Goal: Task Accomplishment & Management: Use online tool/utility

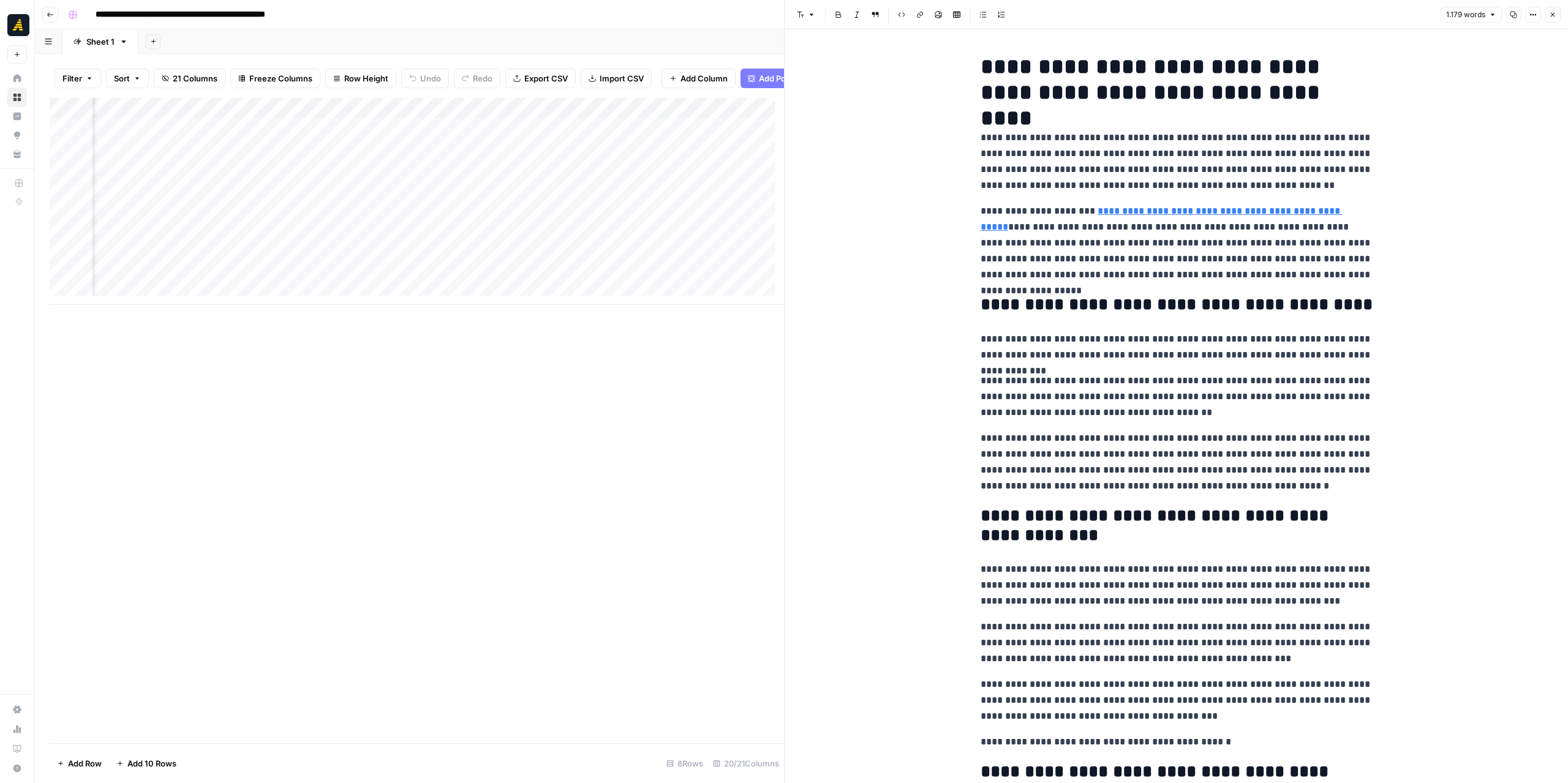
scroll to position [0, 2267]
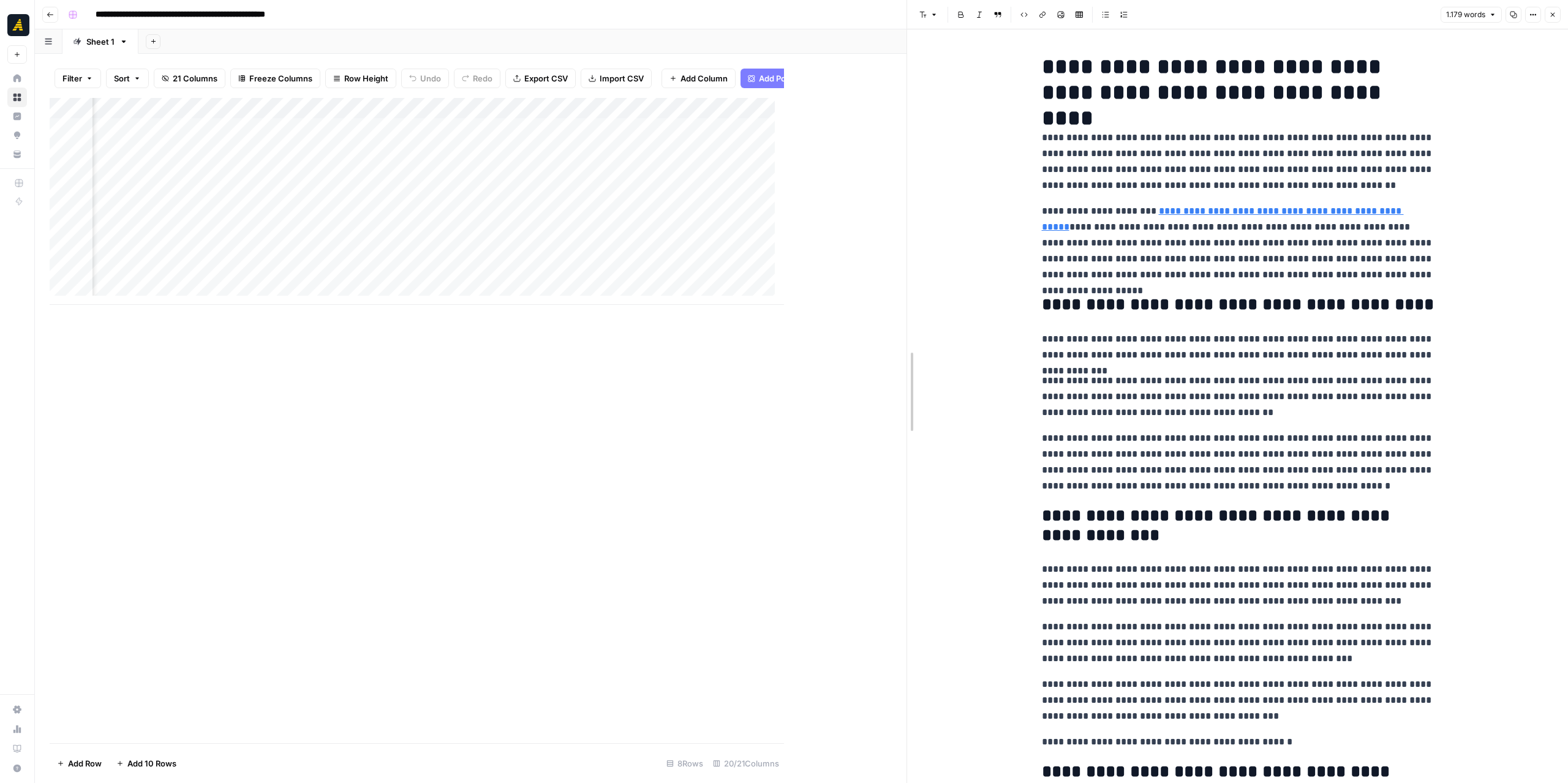
drag, startPoint x: 789, startPoint y: 387, endPoint x: 911, endPoint y: 379, distance: 122.3
click at [677, 233] on div "Add Column" at bounding box center [477, 201] width 857 height 207
click at [678, 252] on div "Add Column" at bounding box center [477, 201] width 857 height 207
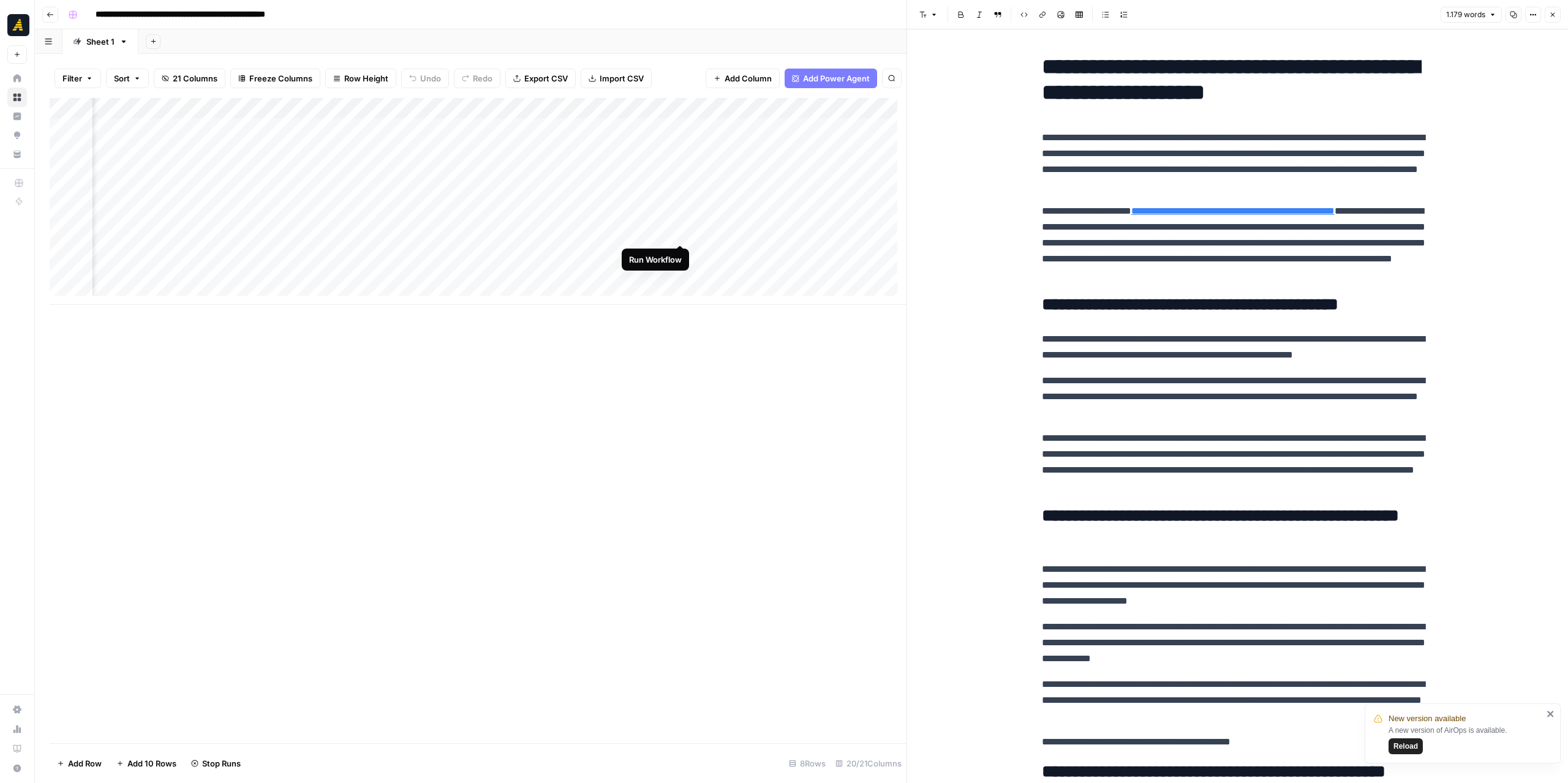
click at [681, 230] on div "Add Column" at bounding box center [477, 201] width 857 height 207
drag, startPoint x: 1044, startPoint y: 65, endPoint x: 1152, endPoint y: 68, distance: 108.0
click at [1152, 68] on h1 "**********" at bounding box center [1238, 79] width 392 height 51
click at [1412, 747] on span "Reload" at bounding box center [1406, 747] width 24 height 11
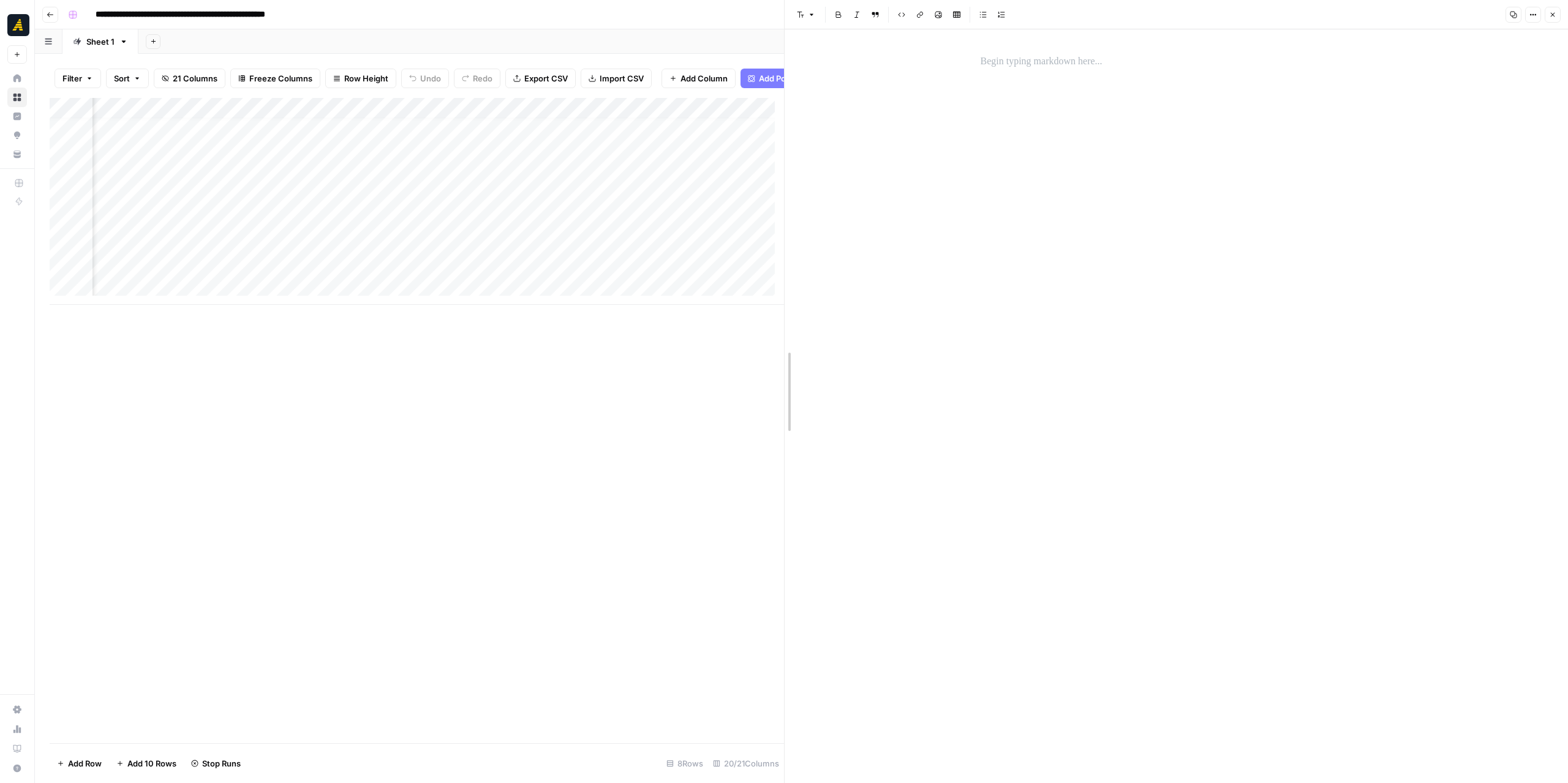
drag, startPoint x: 783, startPoint y: 375, endPoint x: 1105, endPoint y: 379, distance: 322.0
click at [791, 379] on div at bounding box center [785, 392] width 12 height 783
click at [844, 183] on div "Add Column" at bounding box center [578, 201] width 1057 height 207
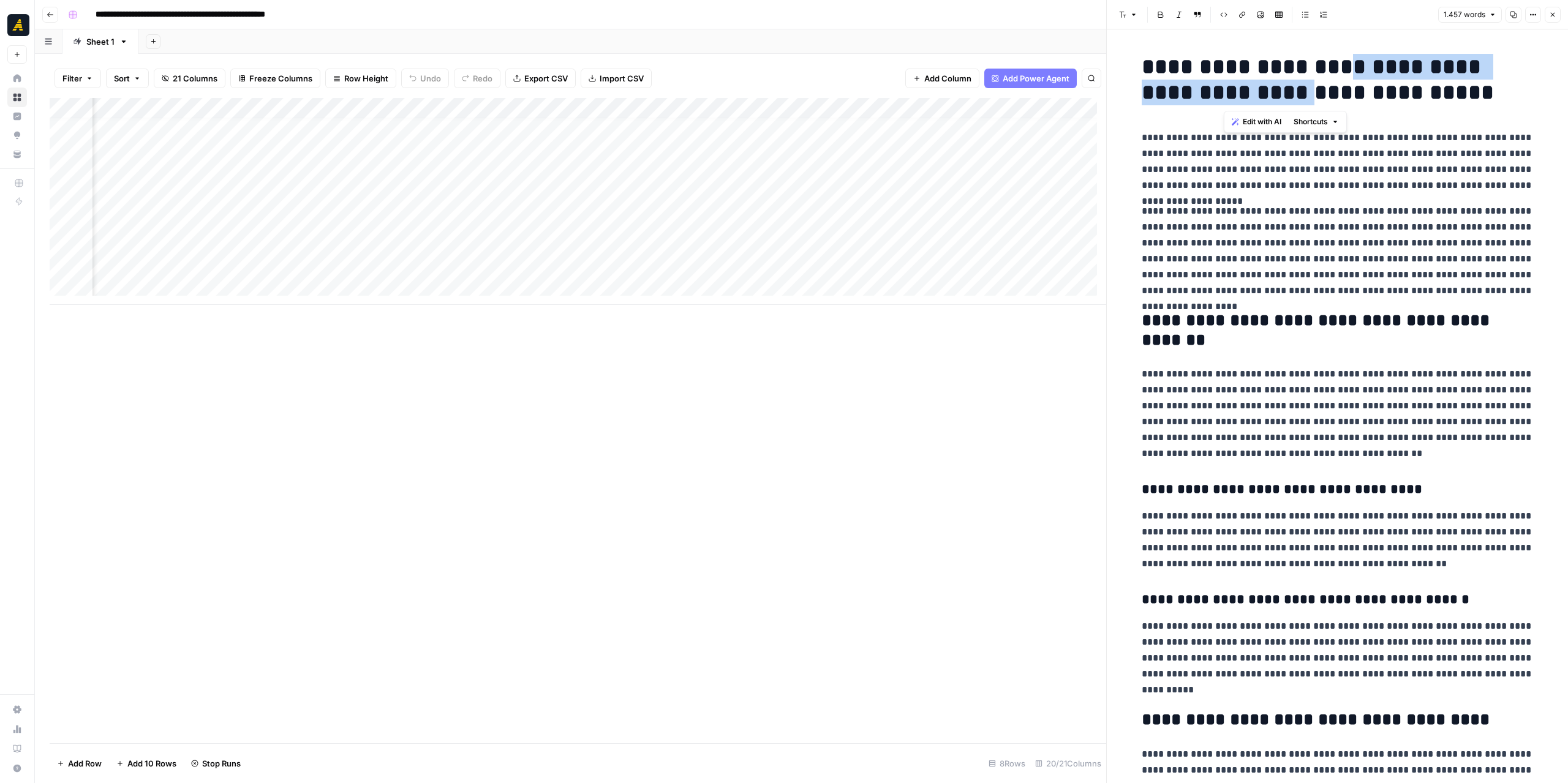
drag, startPoint x: 1218, startPoint y: 82, endPoint x: 1308, endPoint y: 78, distance: 90.1
click at [1308, 78] on h1 "**********" at bounding box center [1338, 79] width 392 height 51
click at [1335, 120] on icon "button" at bounding box center [1335, 121] width 3 height 2
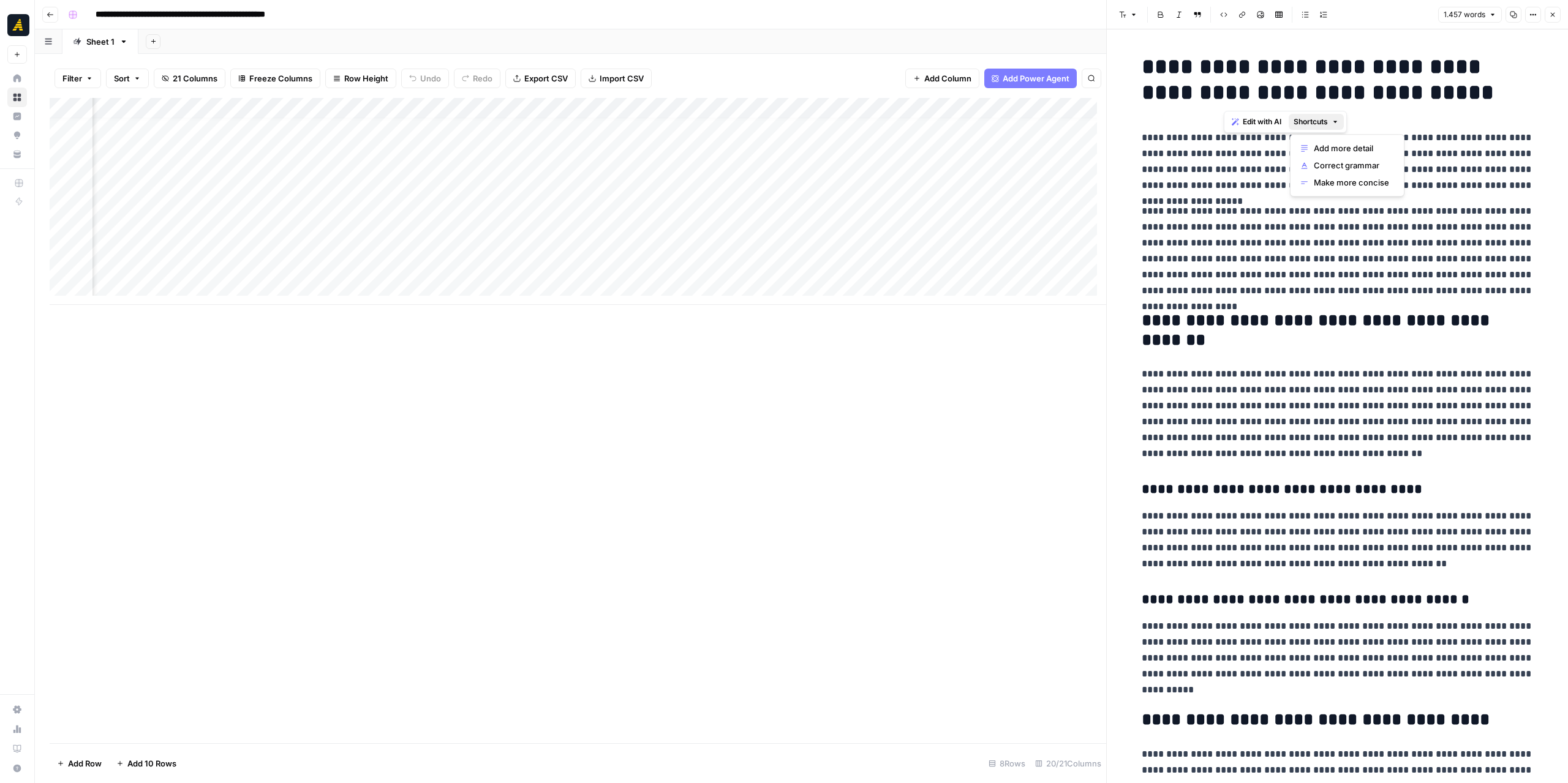
click at [903, 224] on div "Add Column" at bounding box center [578, 201] width 1057 height 207
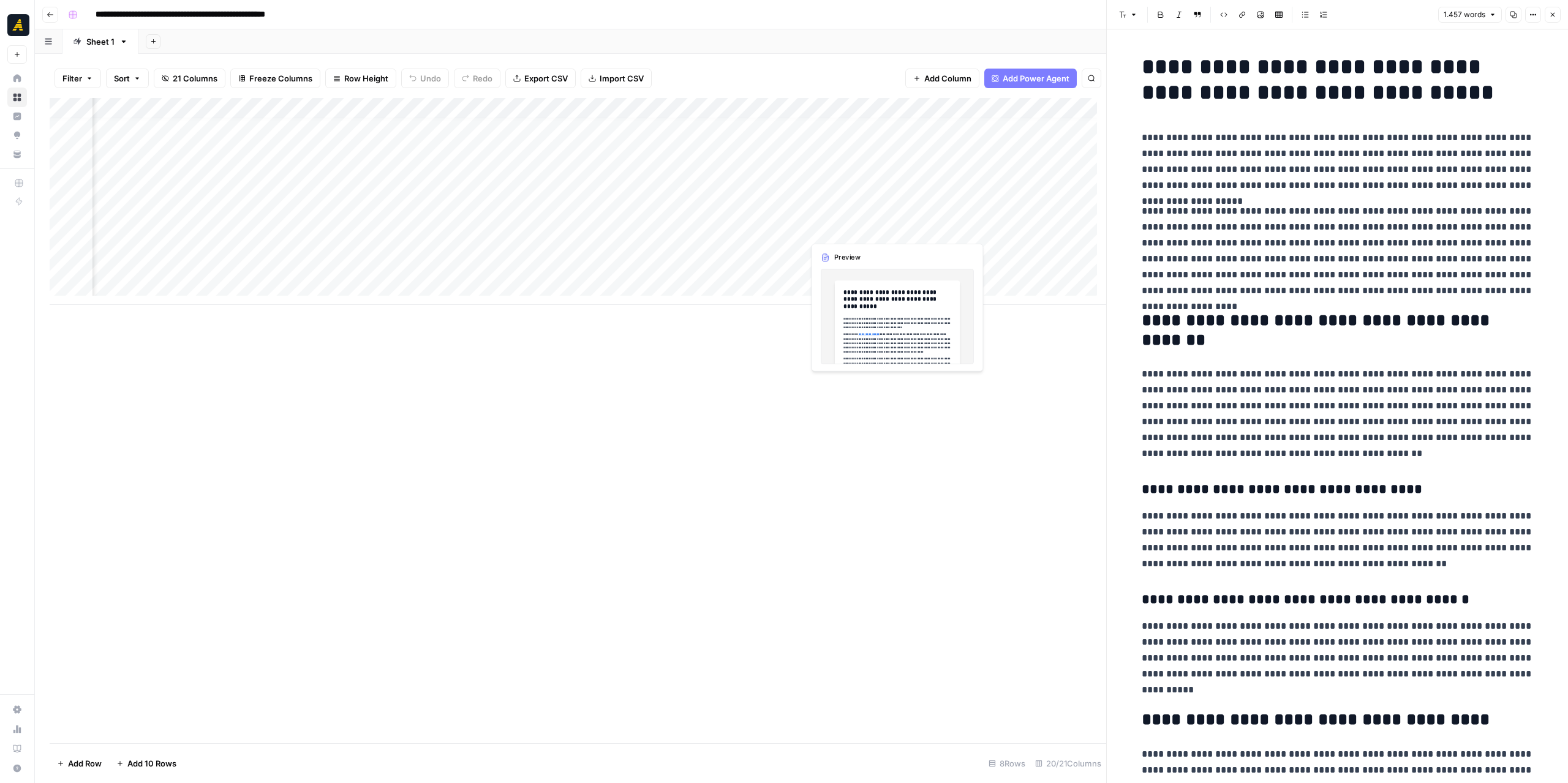
click at [903, 224] on div "Add Column" at bounding box center [578, 201] width 1057 height 207
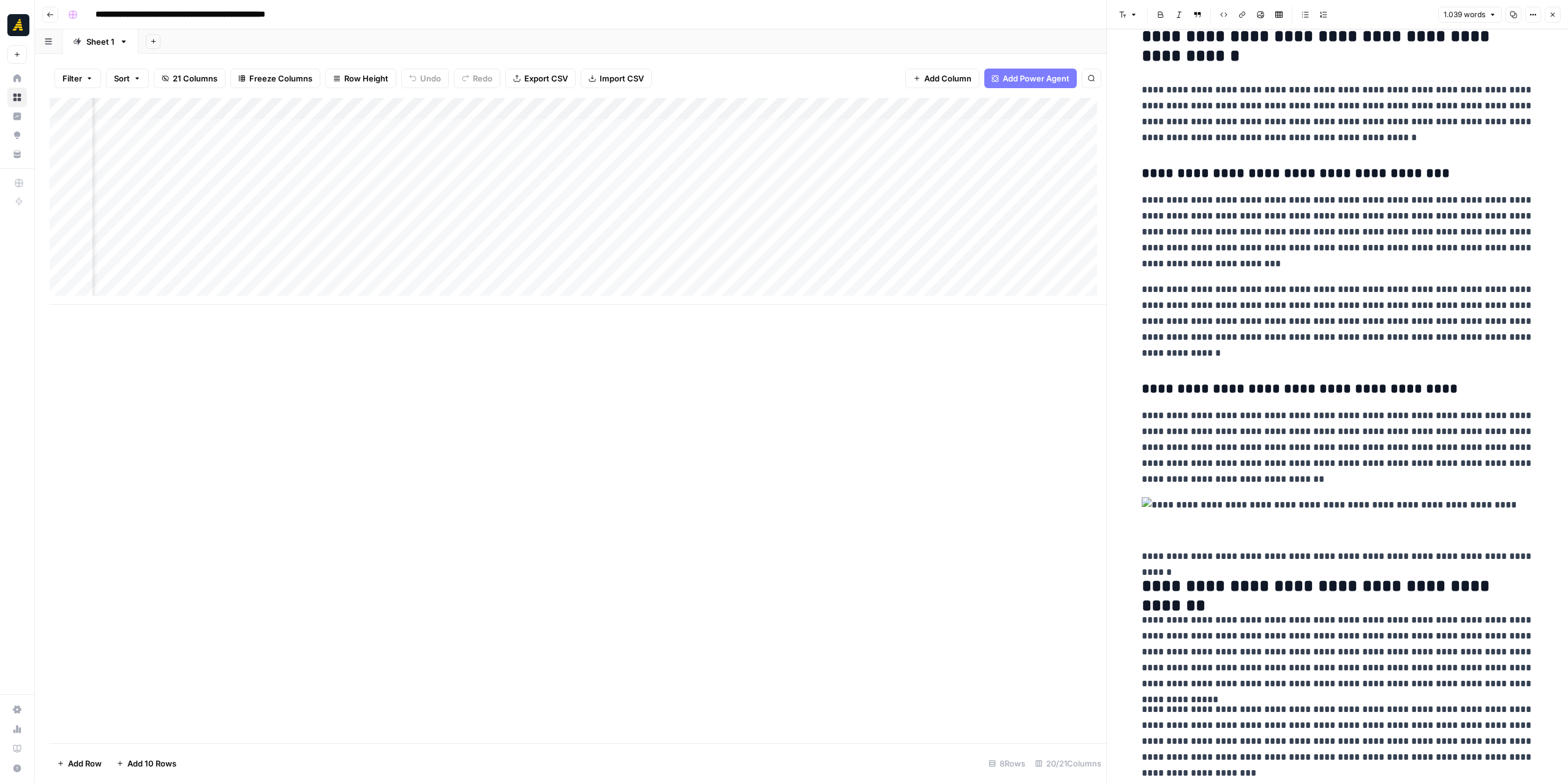
scroll to position [1309, 0]
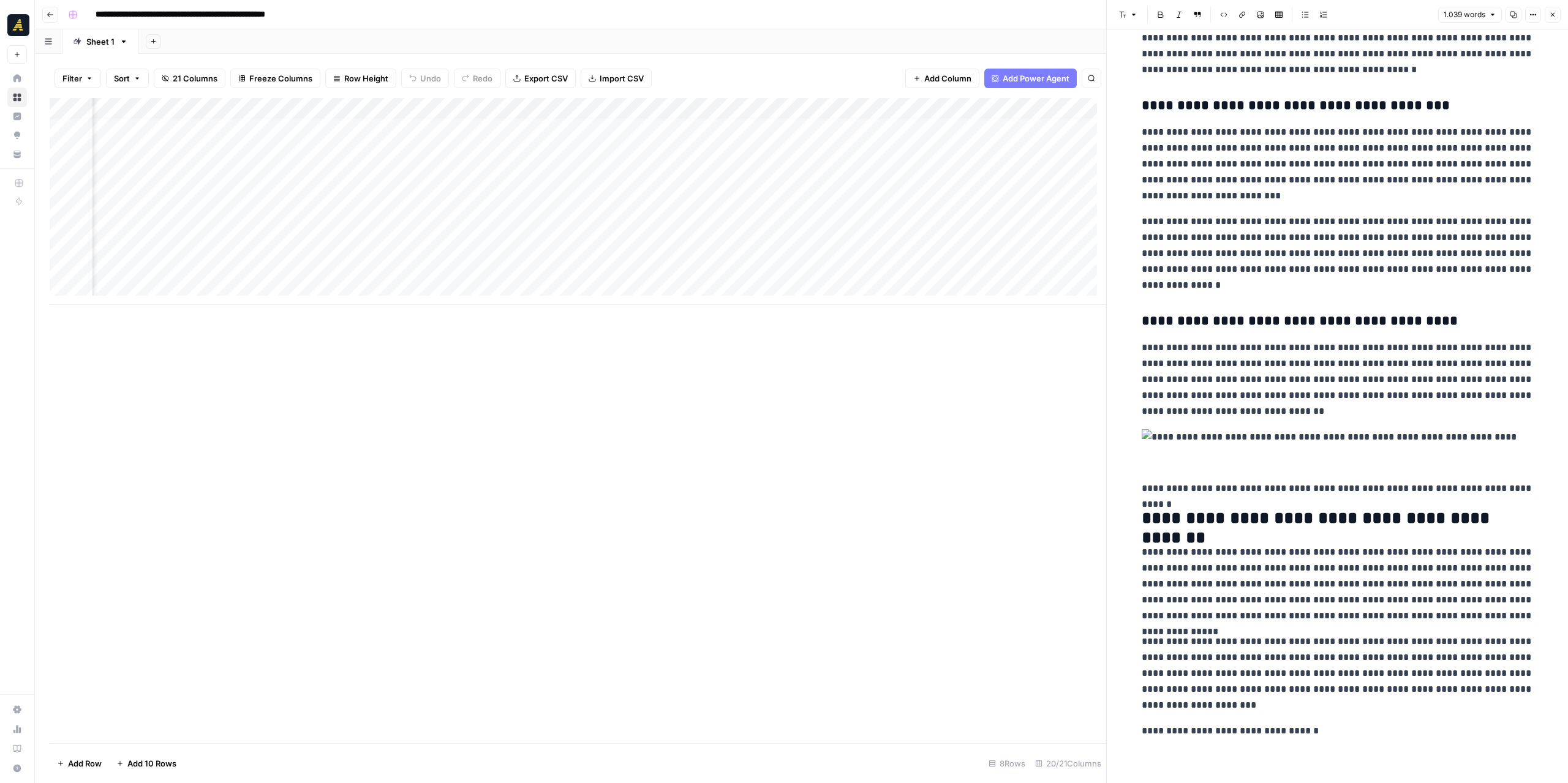
click at [888, 249] on div "Add Column" at bounding box center [578, 201] width 1057 height 207
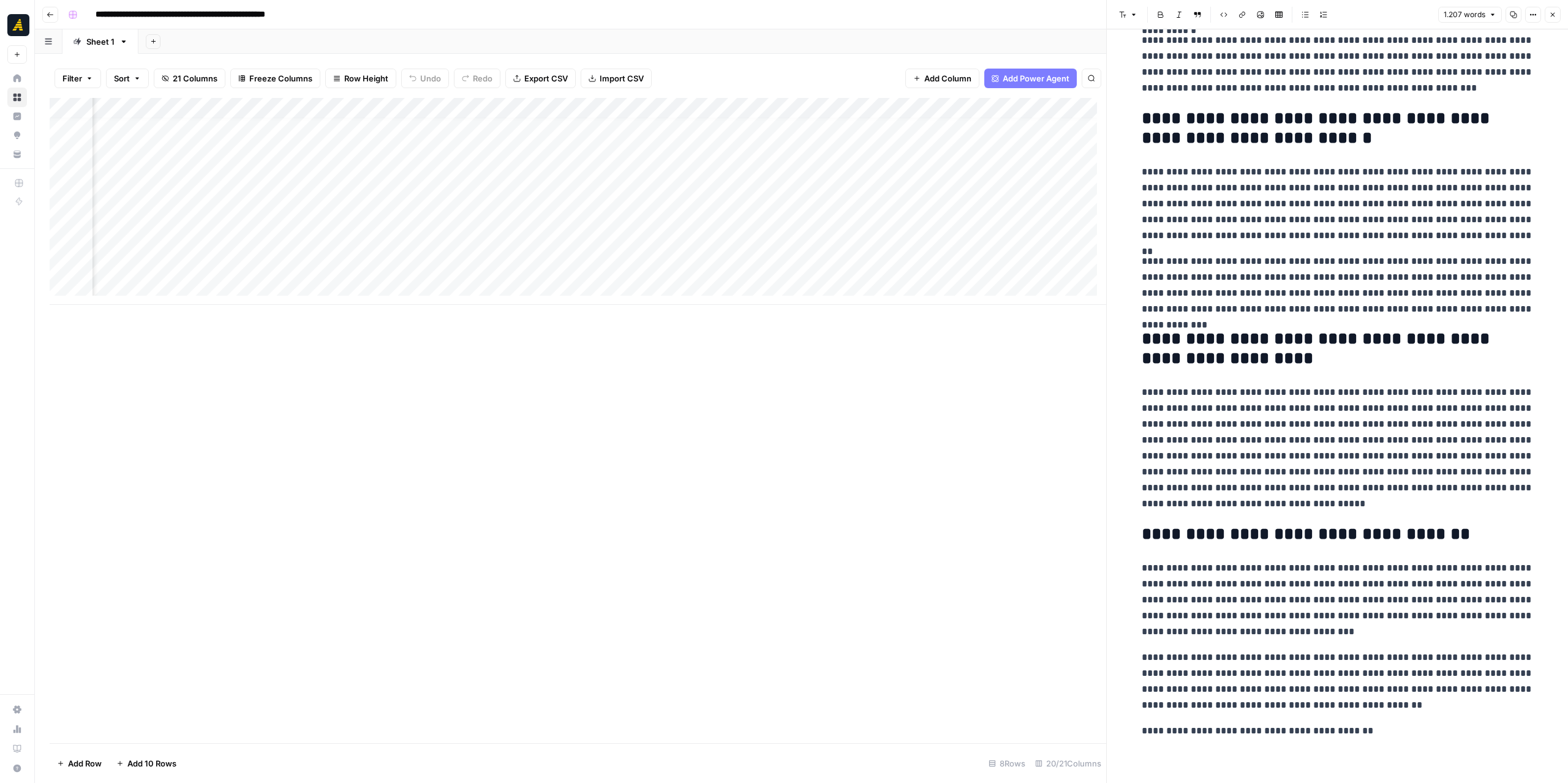
scroll to position [10, 2140]
click at [1371, 440] on p "**********" at bounding box center [1338, 448] width 392 height 127
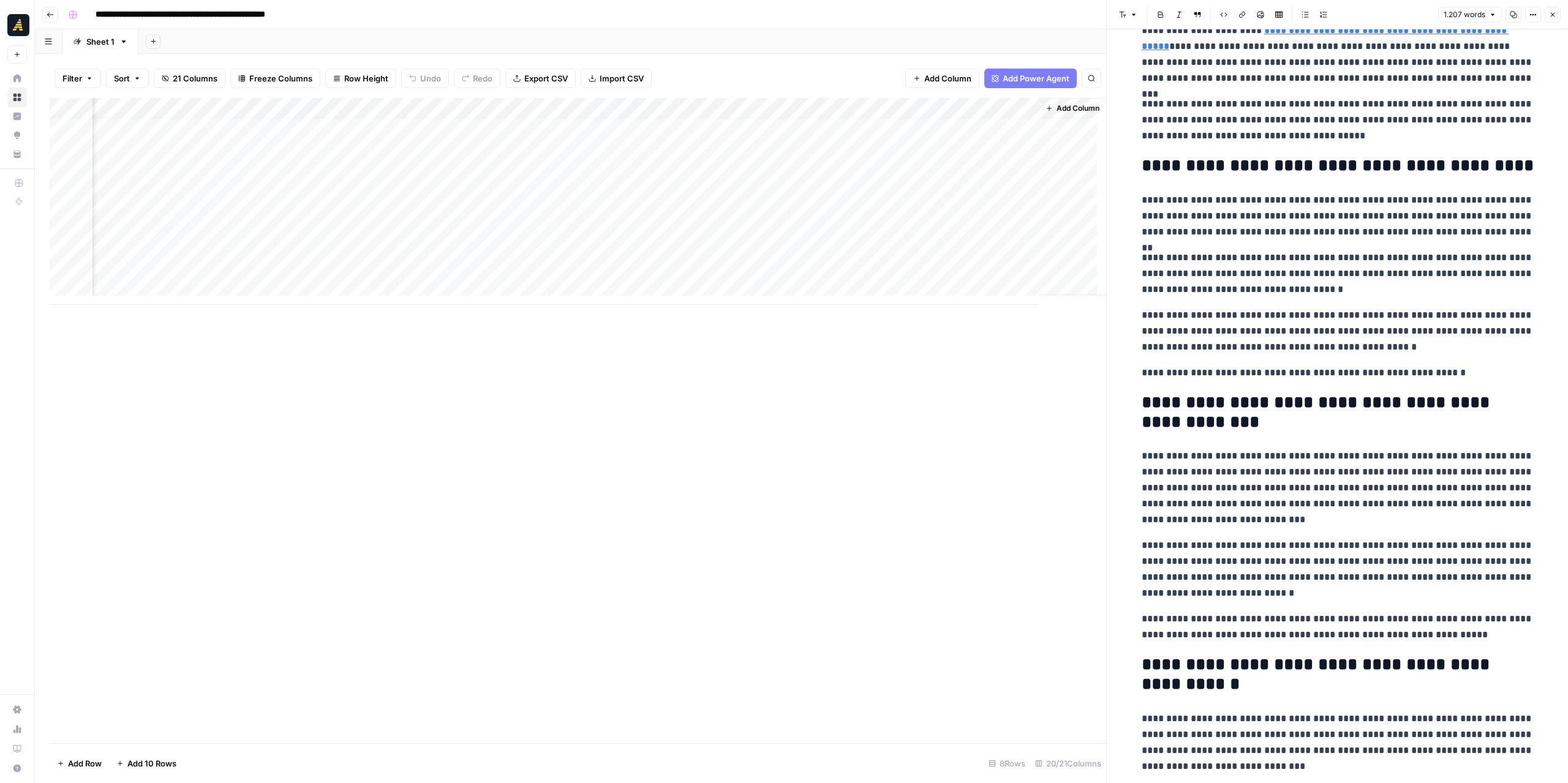
scroll to position [0, 0]
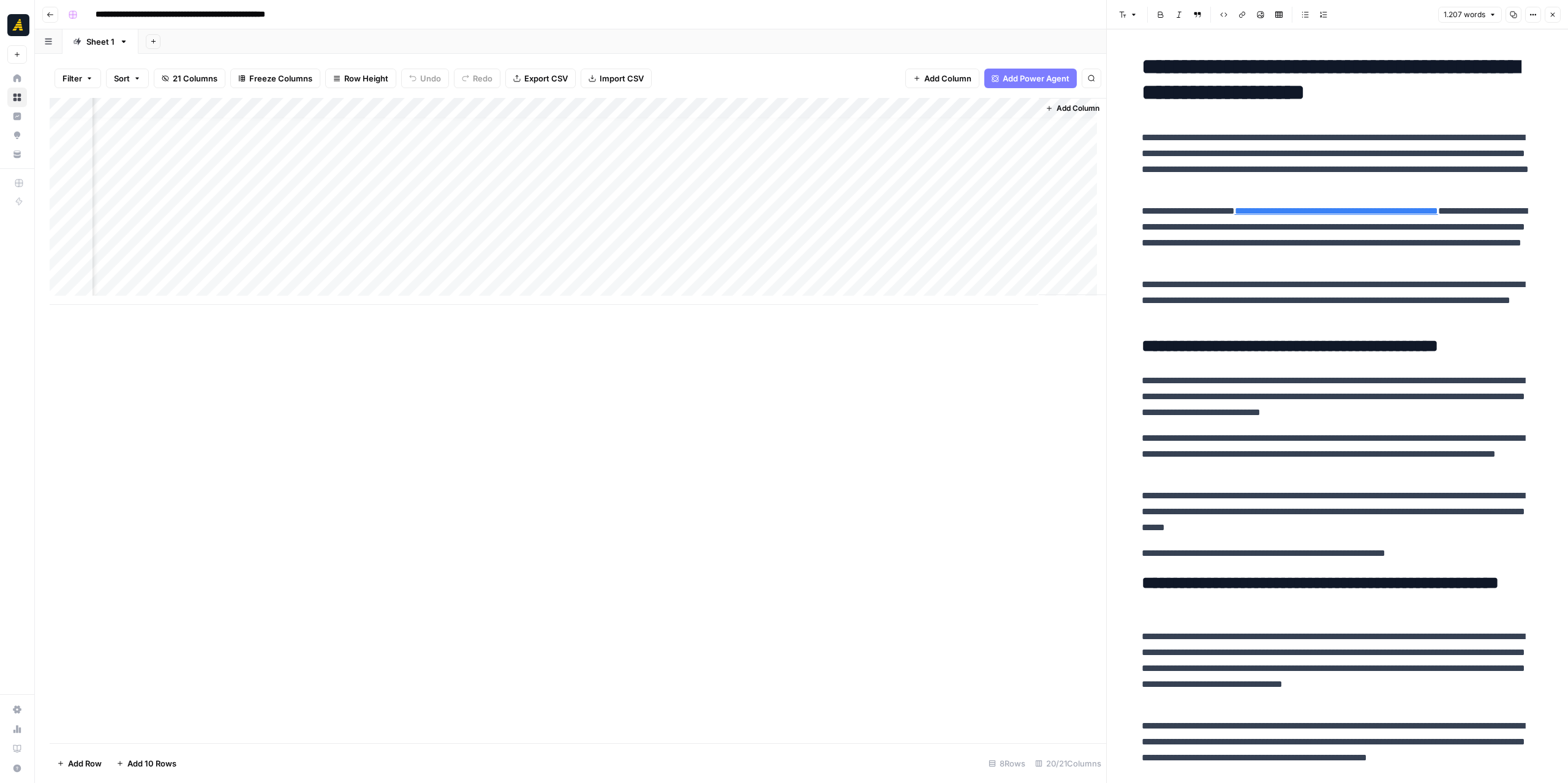
click at [359, 111] on div "Add Column" at bounding box center [578, 201] width 1057 height 207
click at [313, 224] on span "Edit Workflow" at bounding box center [316, 229] width 107 height 12
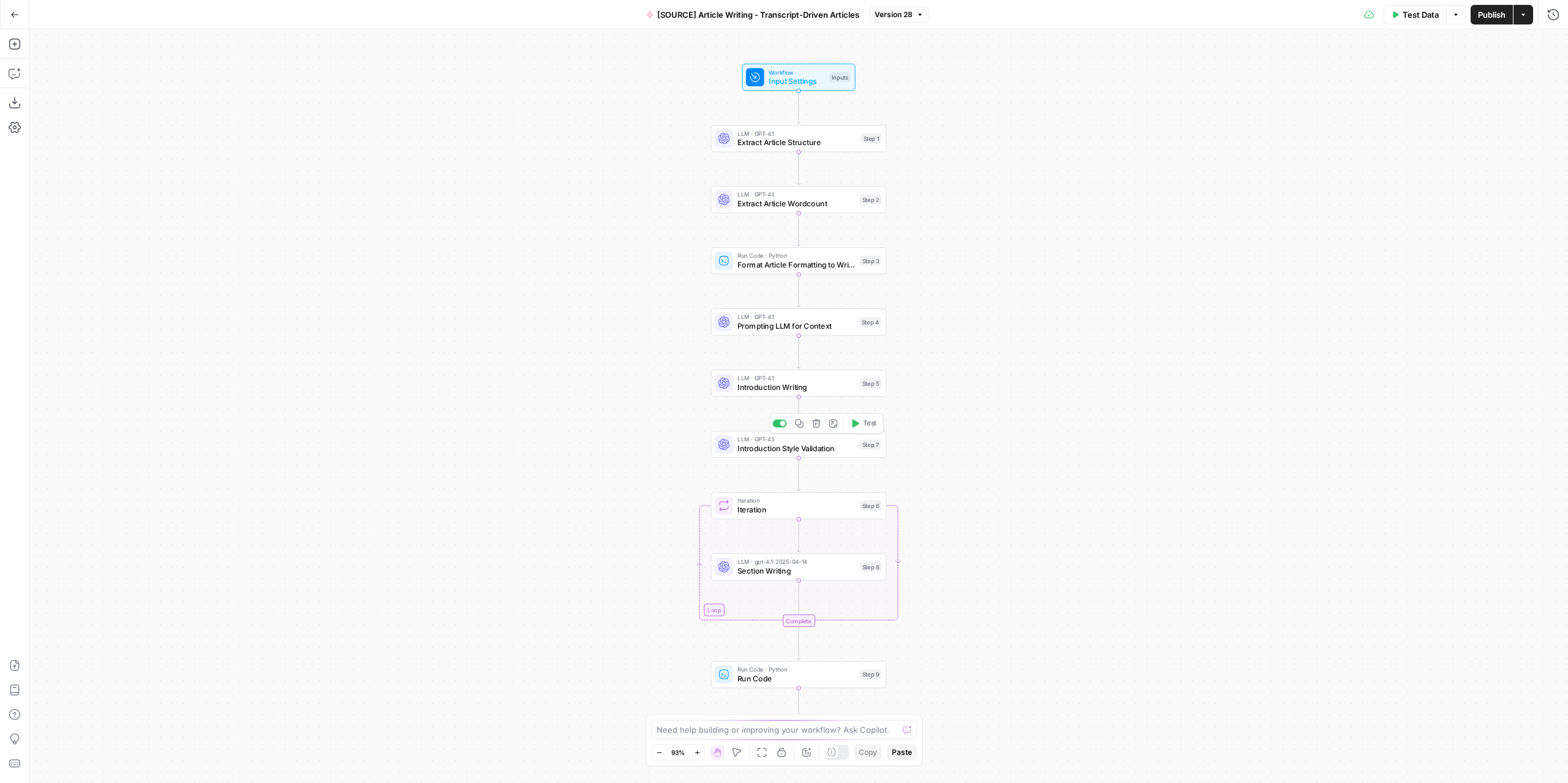
click at [810, 441] on span "LLM · GPT-4.1" at bounding box center [796, 439] width 118 height 10
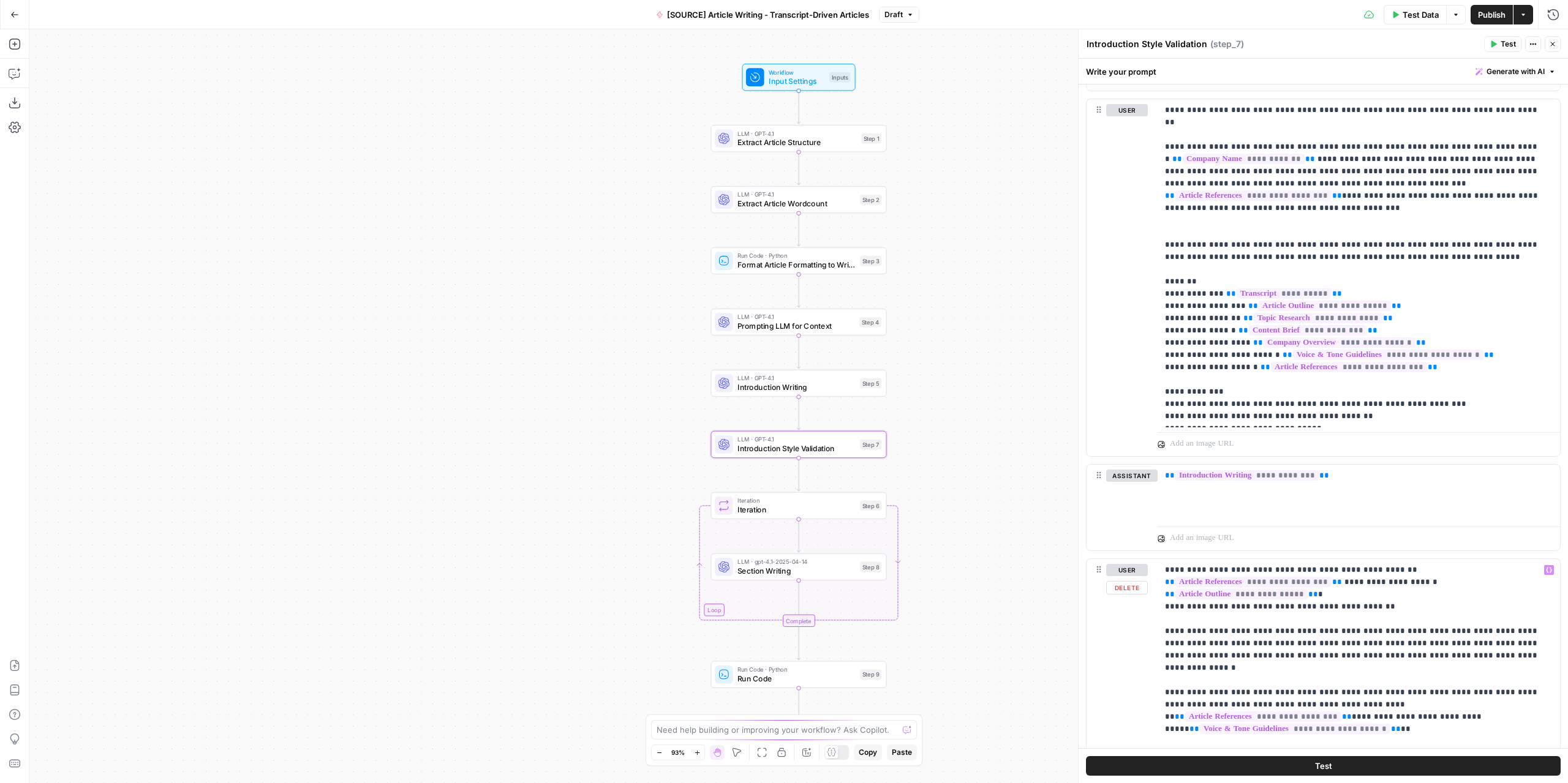
scroll to position [1317, 0]
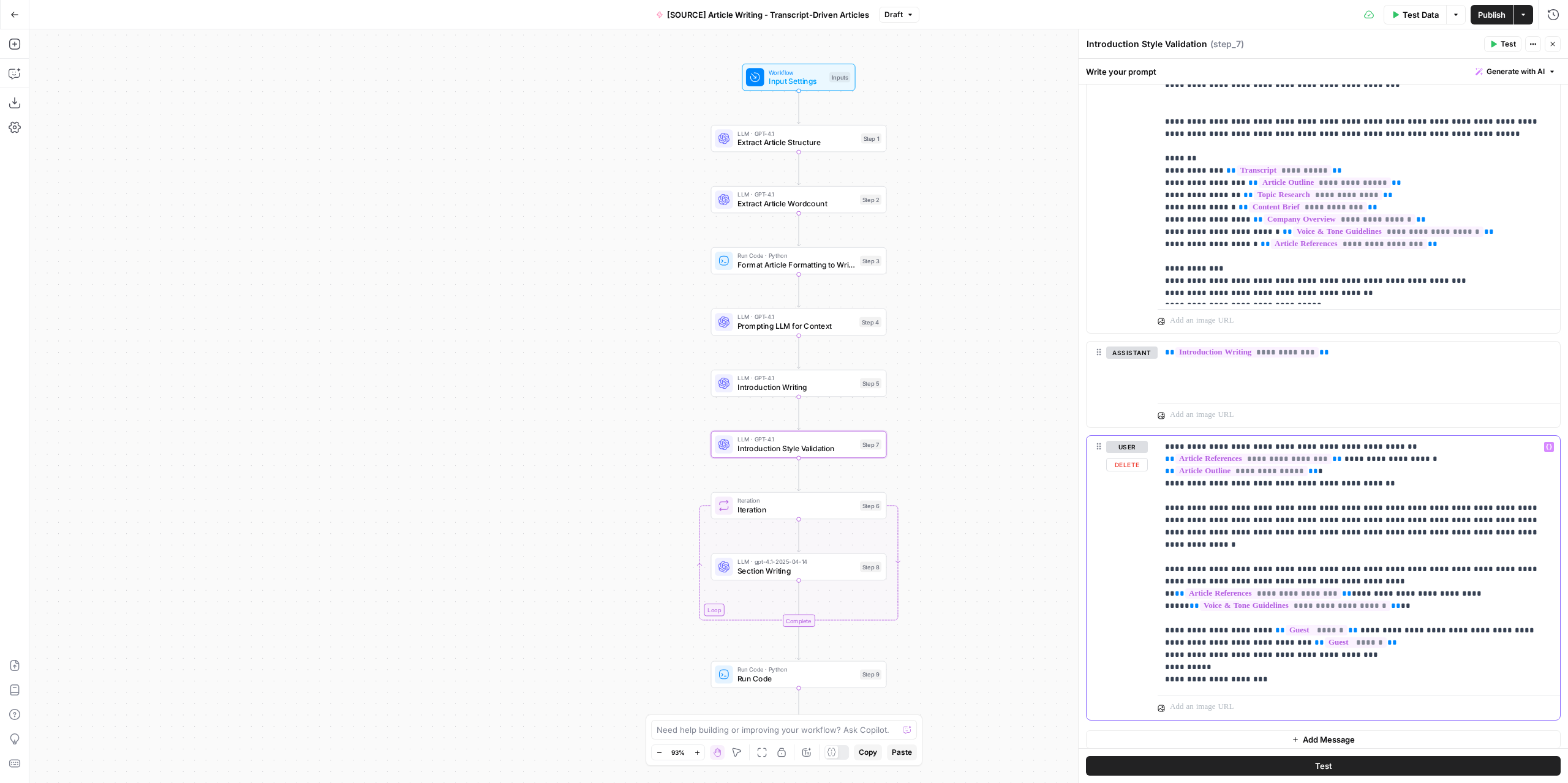
click at [1355, 597] on p "**********" at bounding box center [1355, 563] width 379 height 245
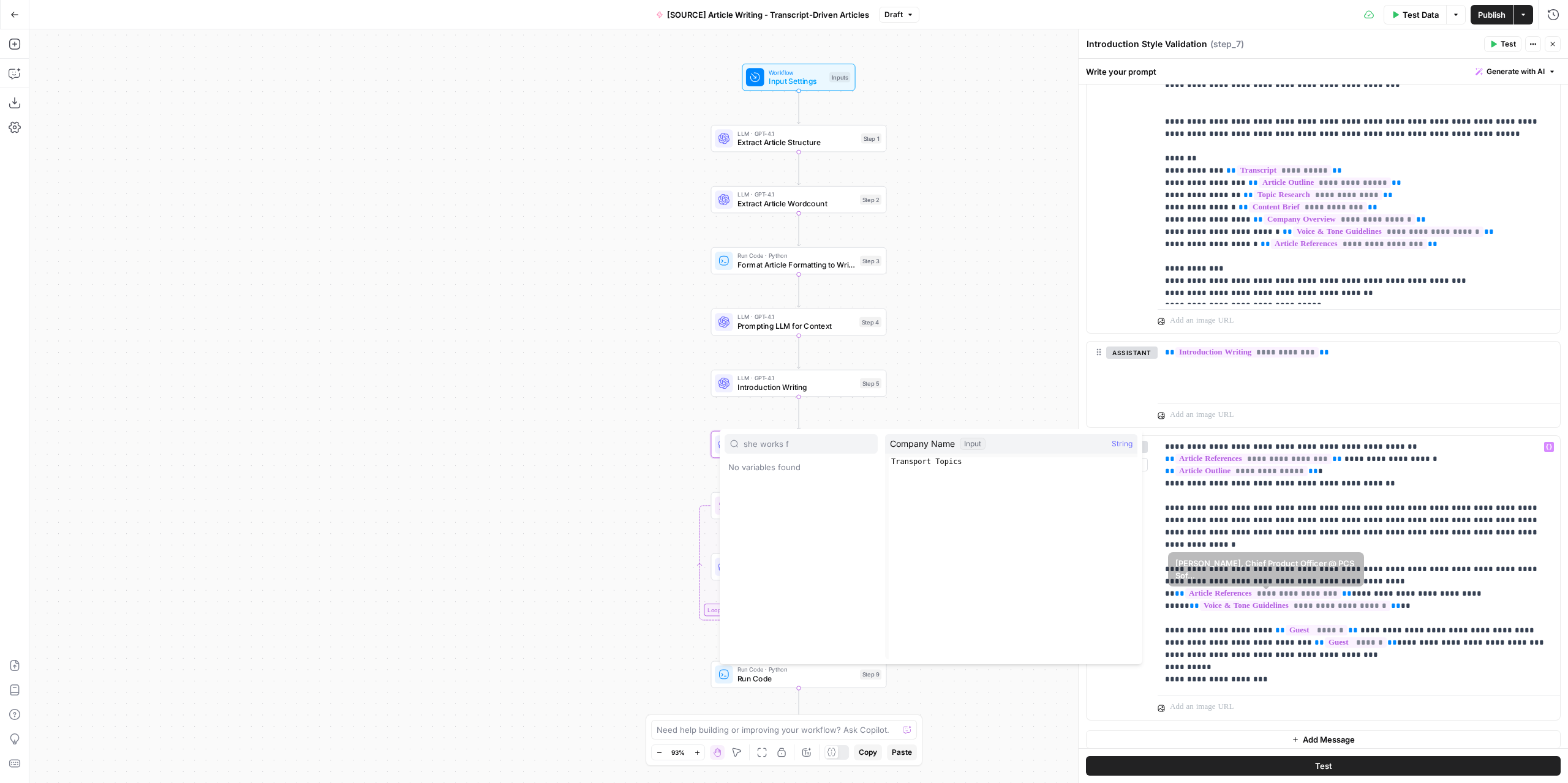
type input "she works f"
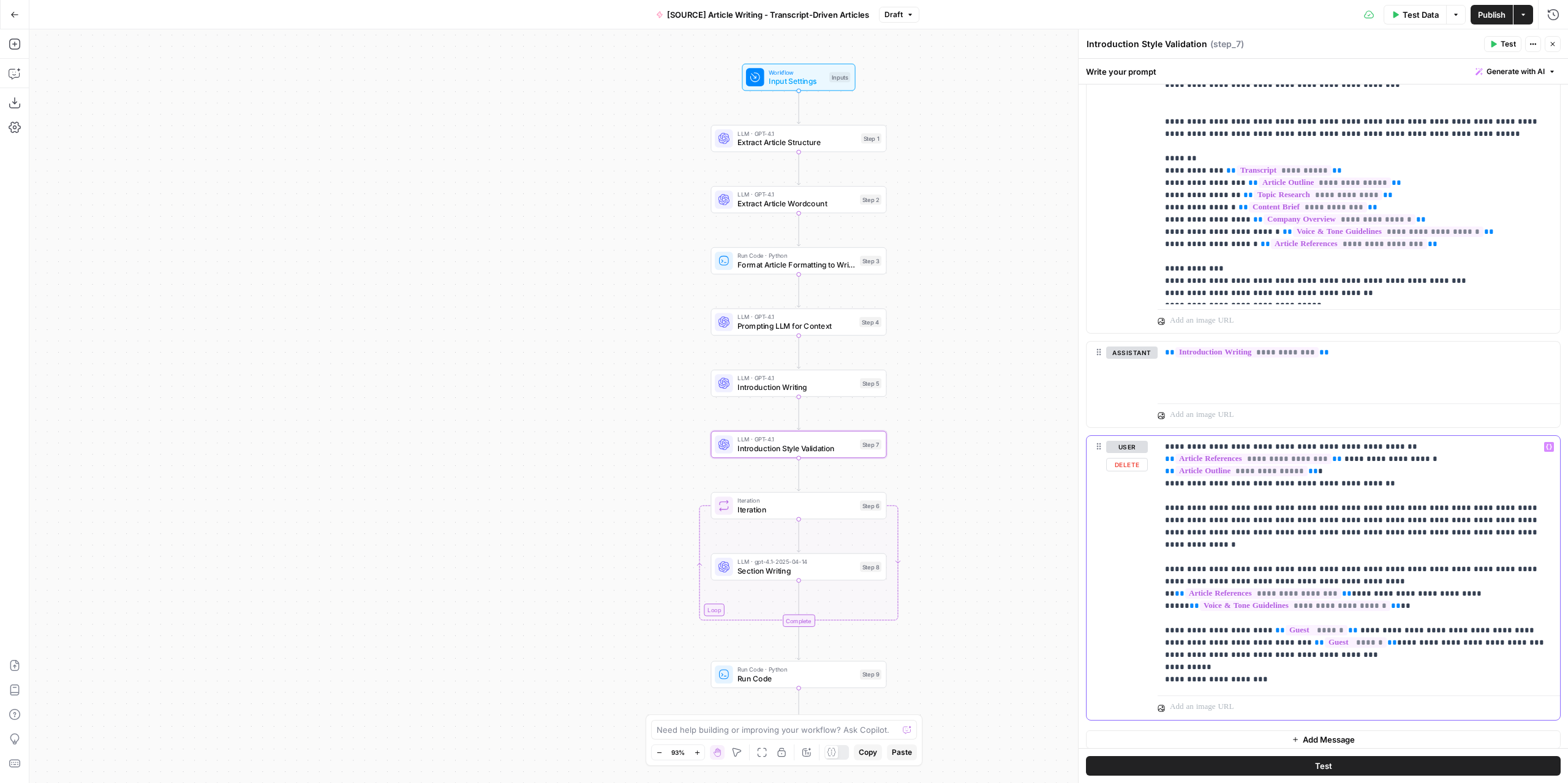
click at [1243, 622] on p "**********" at bounding box center [1355, 563] width 379 height 245
click at [1435, 601] on p "**********" at bounding box center [1355, 563] width 379 height 245
click at [1485, 18] on span "Publish" at bounding box center [1492, 15] width 28 height 12
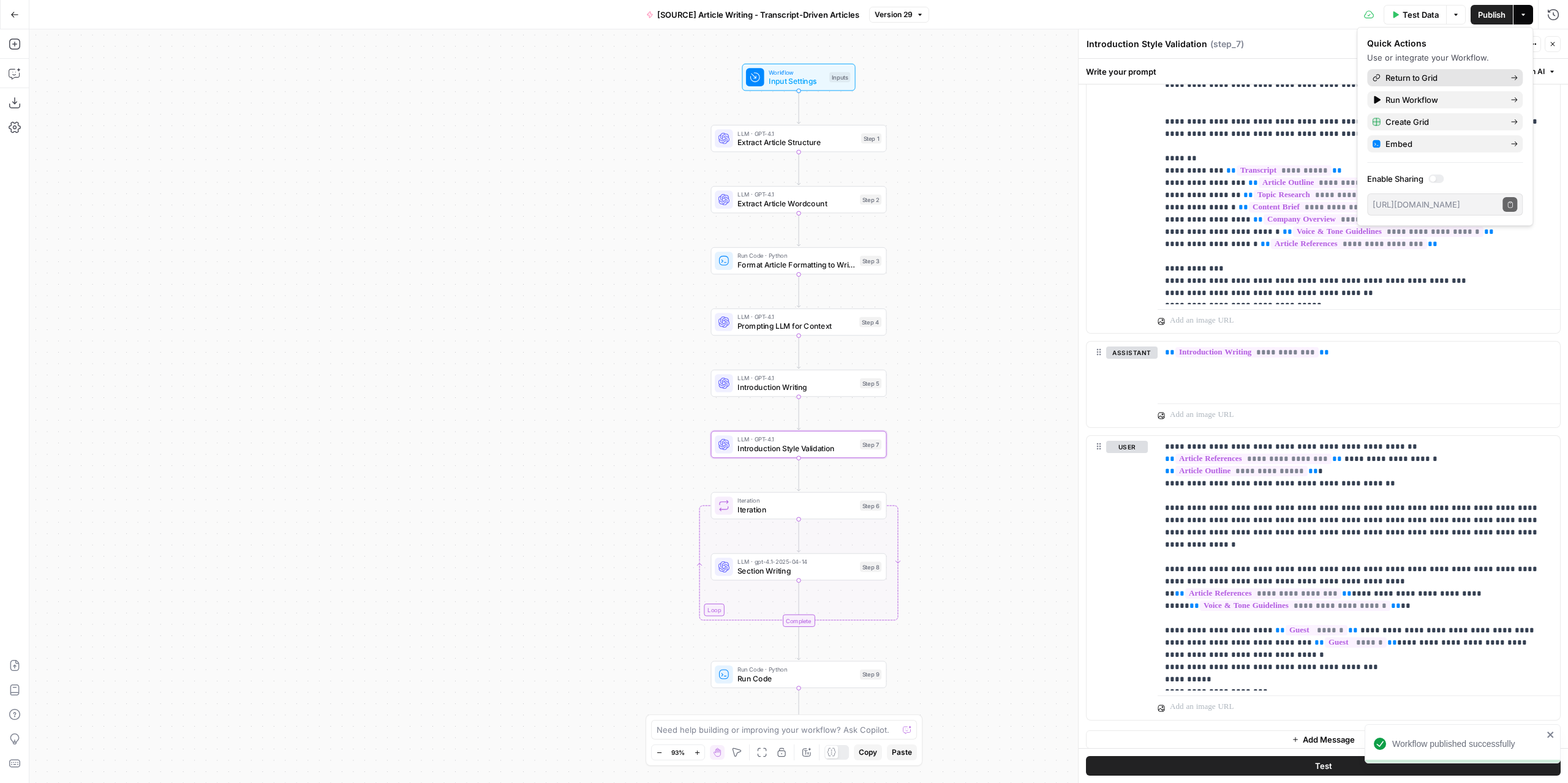
click at [1441, 85] on link "Return to Grid" at bounding box center [1445, 78] width 156 height 17
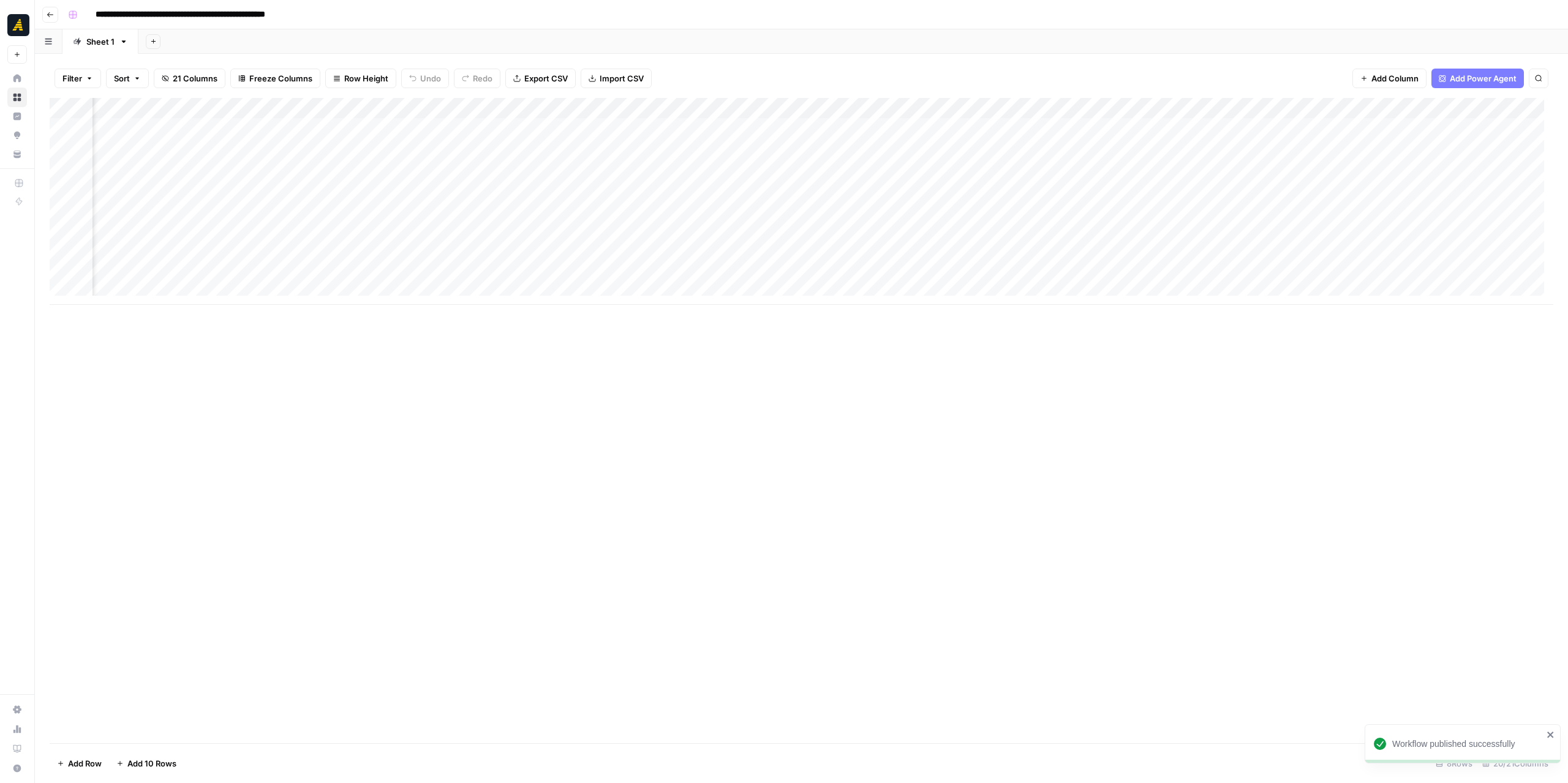
scroll to position [0, 1693]
click at [884, 252] on div "Add Column" at bounding box center [801, 201] width 1504 height 207
click at [873, 252] on div "Add Column" at bounding box center [801, 201] width 1504 height 207
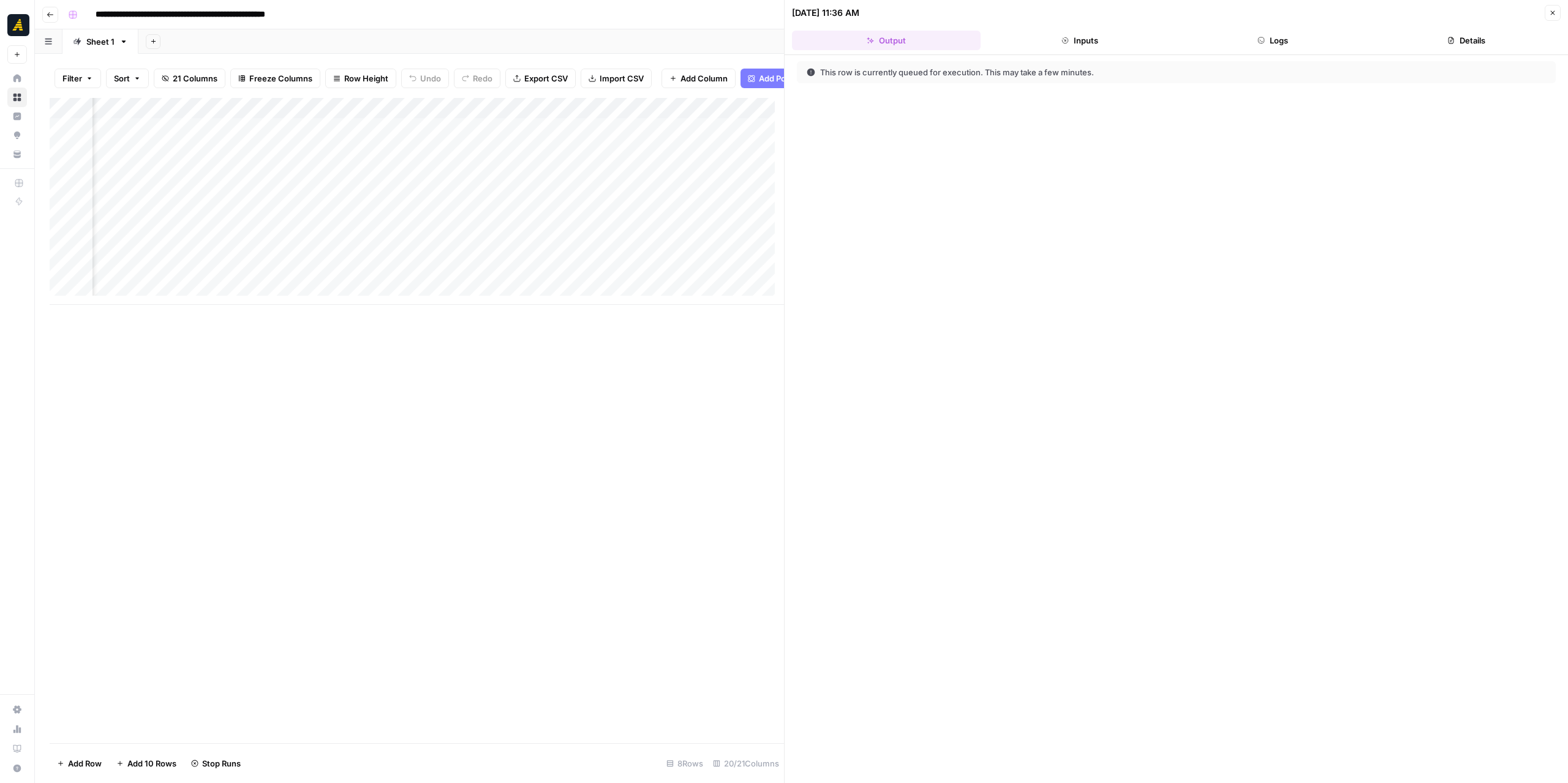
click at [1269, 40] on button "Logs" at bounding box center [1273, 40] width 189 height 20
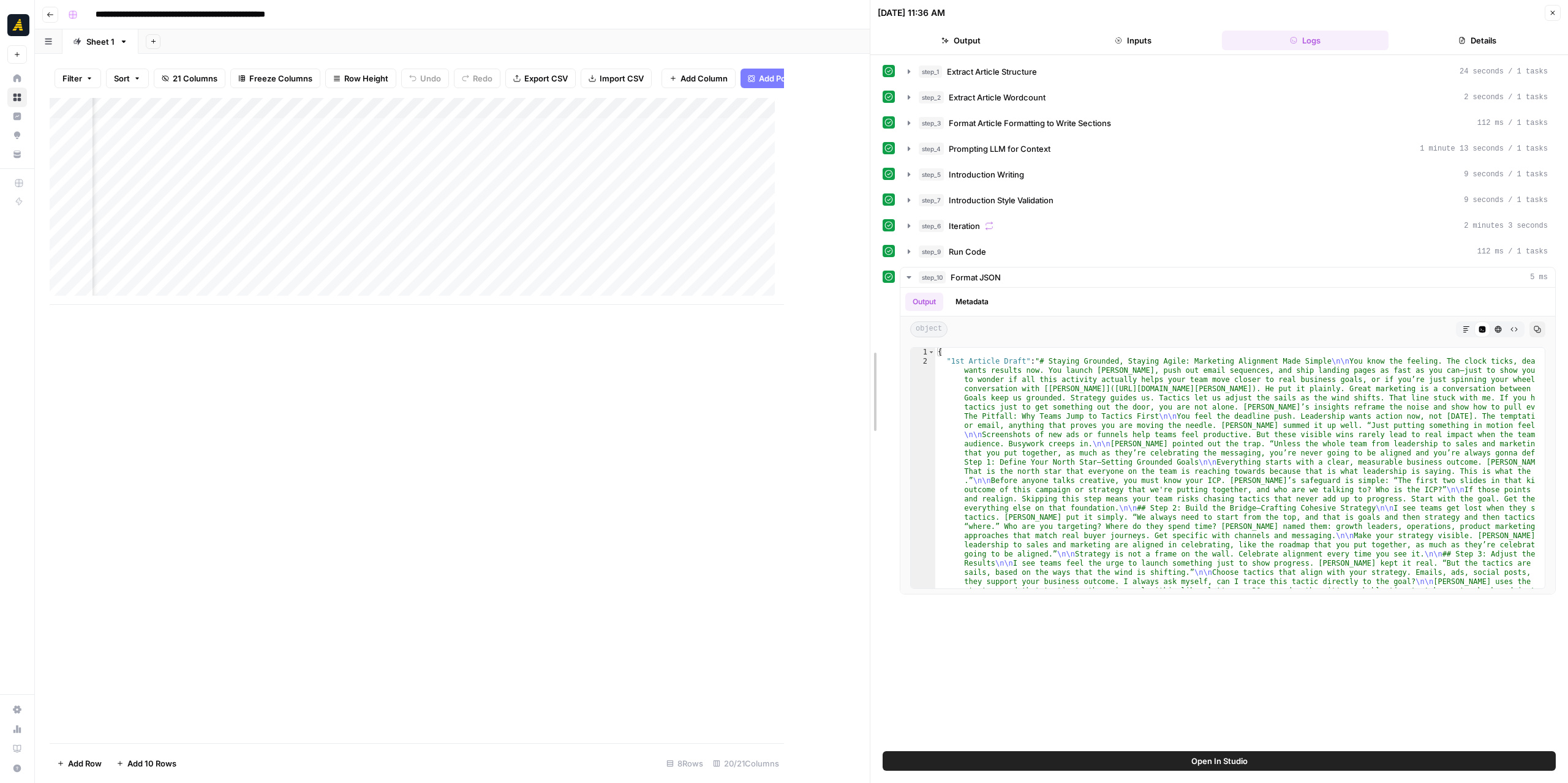
drag, startPoint x: 787, startPoint y: 599, endPoint x: 944, endPoint y: 613, distance: 157.6
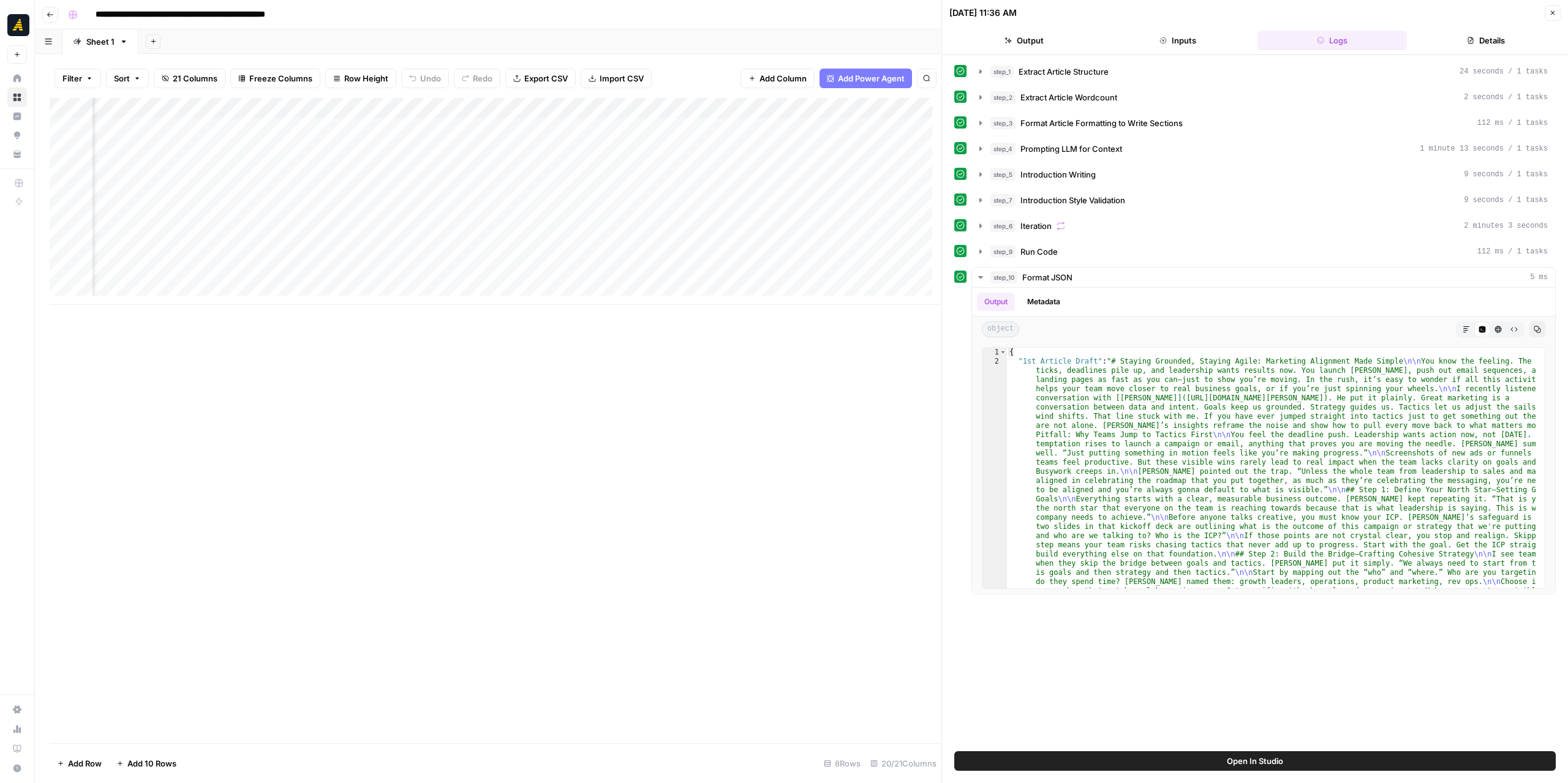
scroll to position [0, 729]
click at [55, 11] on button "Go back" at bounding box center [50, 15] width 16 height 16
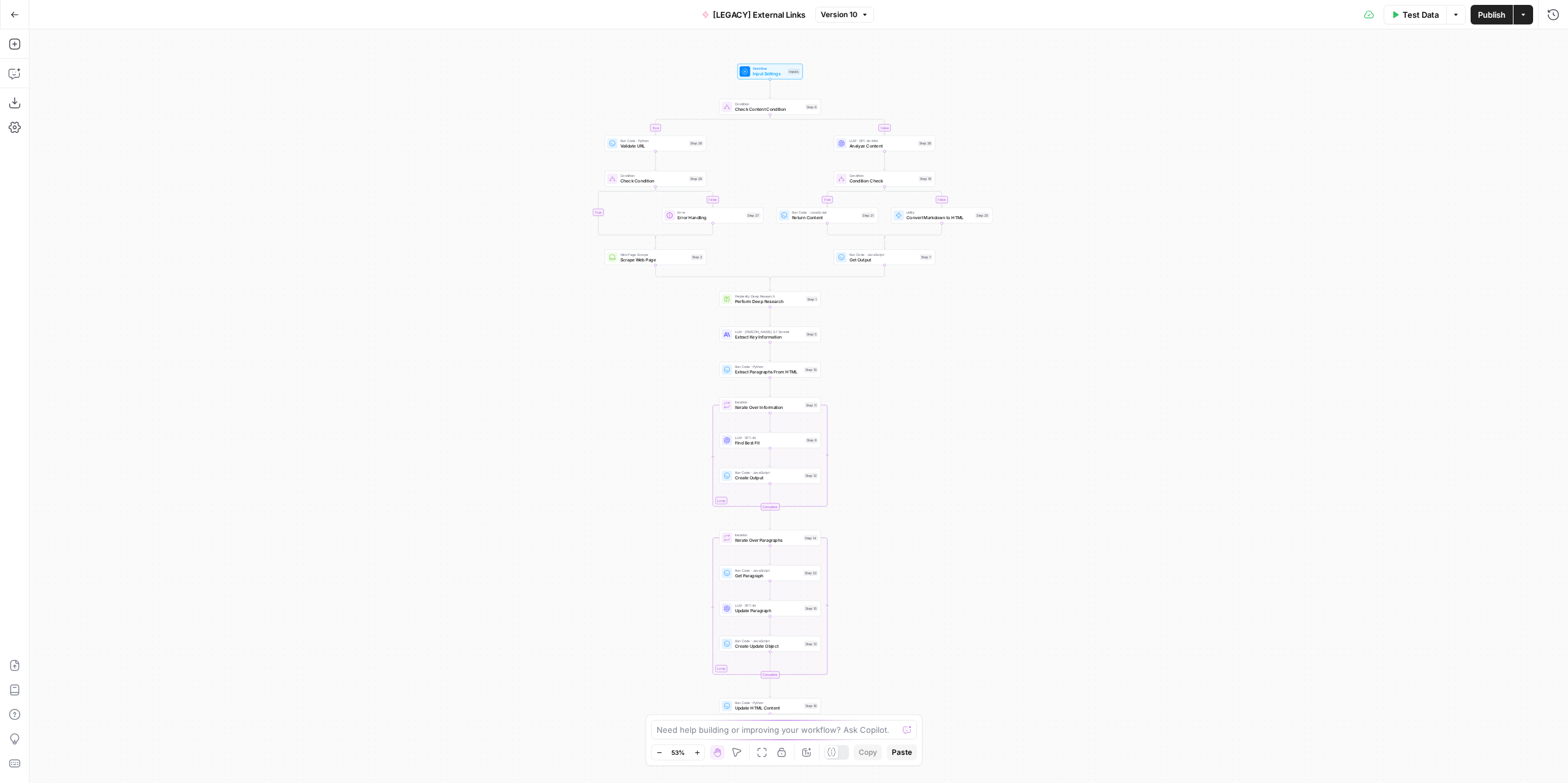
click at [23, 21] on button "Go Back" at bounding box center [14, 14] width 22 height 22
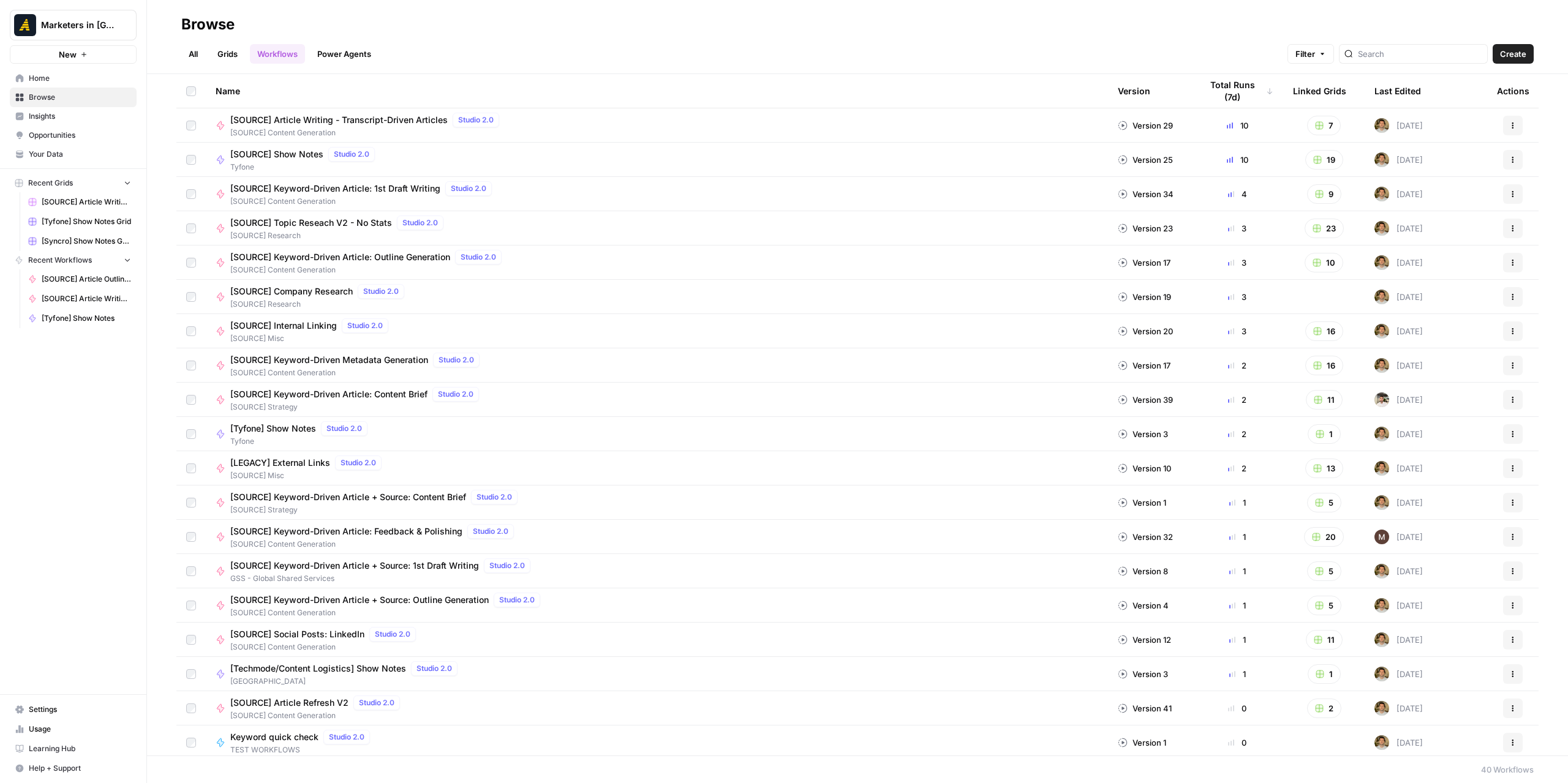
click at [65, 76] on span "Home" at bounding box center [80, 78] width 102 height 11
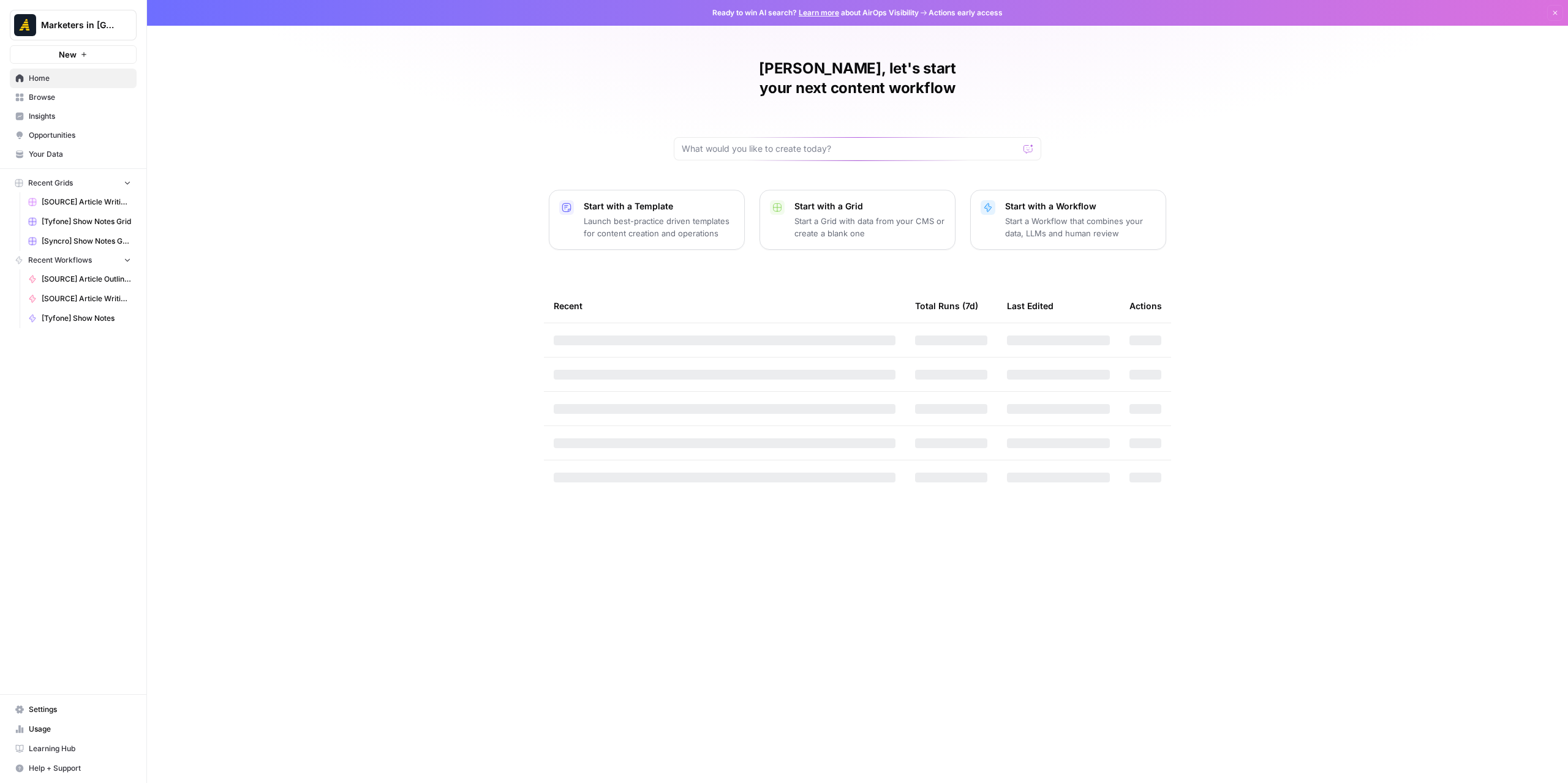
click at [105, 101] on span "Browse" at bounding box center [80, 97] width 102 height 11
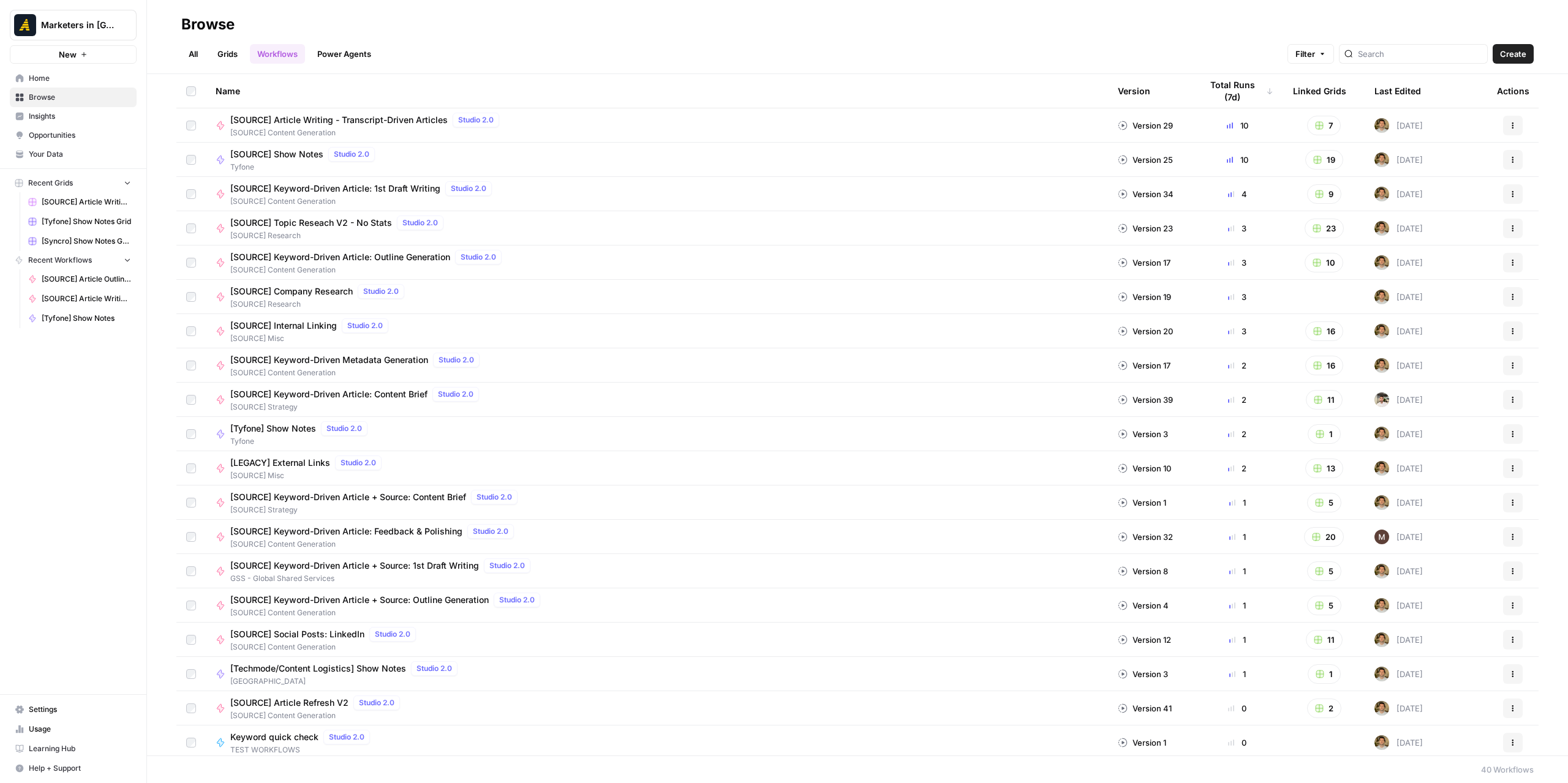
click at [198, 66] on header "Browse All Grids Workflows Power Agents Filter Create" at bounding box center [858, 37] width 1421 height 74
click at [196, 56] on link "All" at bounding box center [193, 54] width 24 height 20
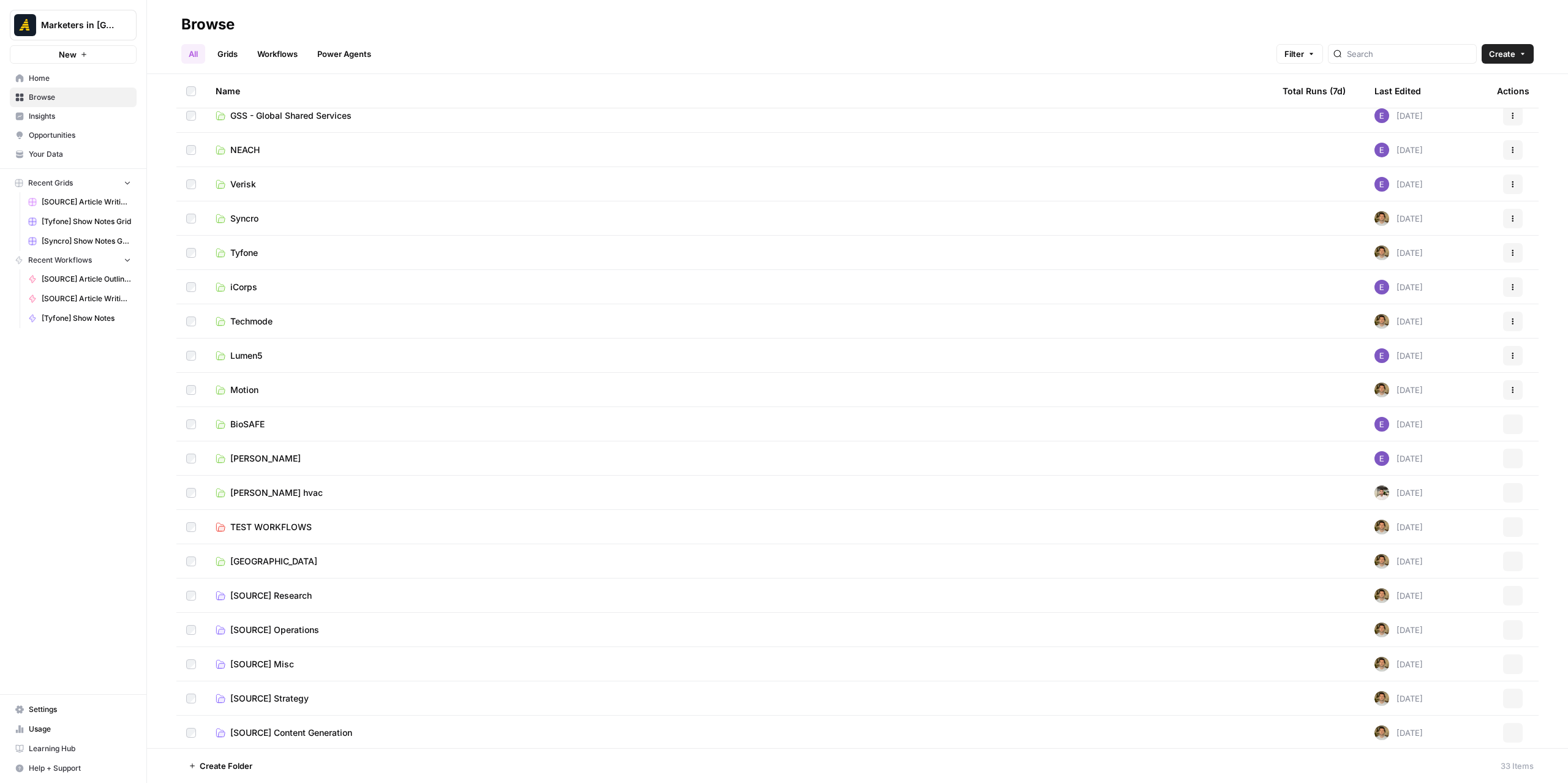
scroll to position [491, 0]
click at [326, 731] on span "[SOURCE] Content Generation" at bounding box center [291, 732] width 122 height 12
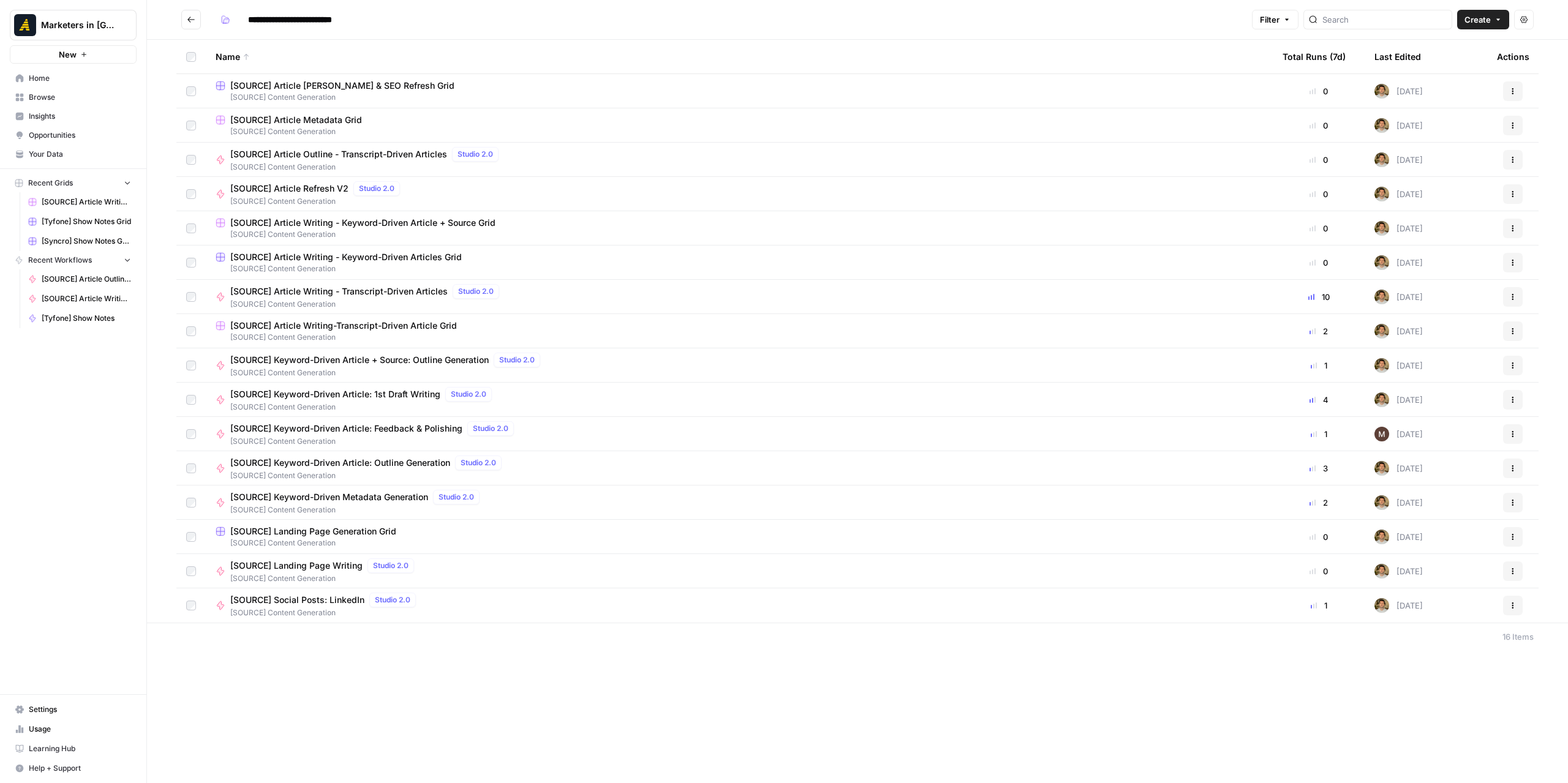
click at [334, 263] on span "[SOURCE] Content Generation" at bounding box center [739, 269] width 1047 height 11
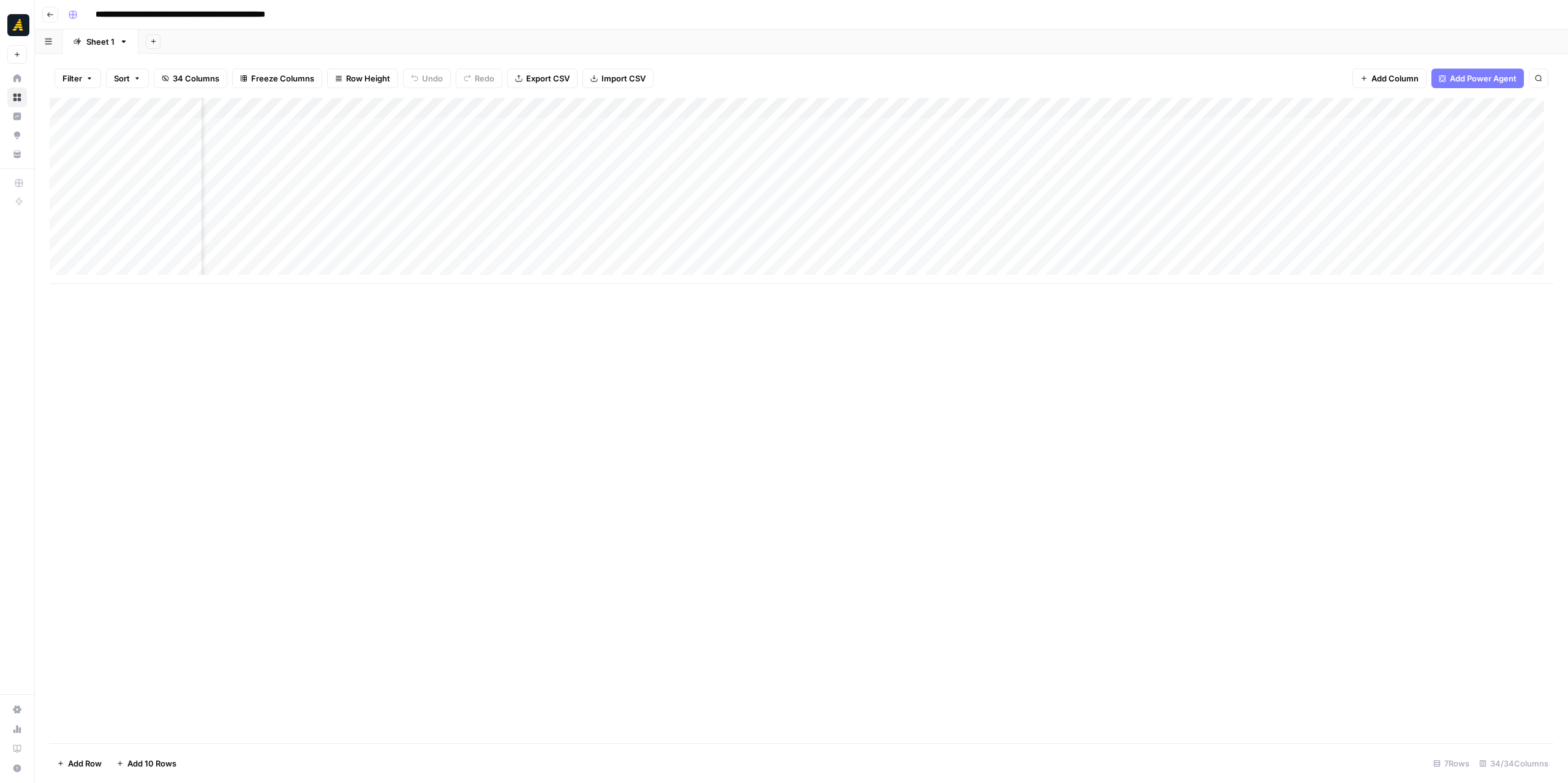
scroll to position [0, 371]
click at [702, 126] on div "Add Column" at bounding box center [801, 191] width 1504 height 186
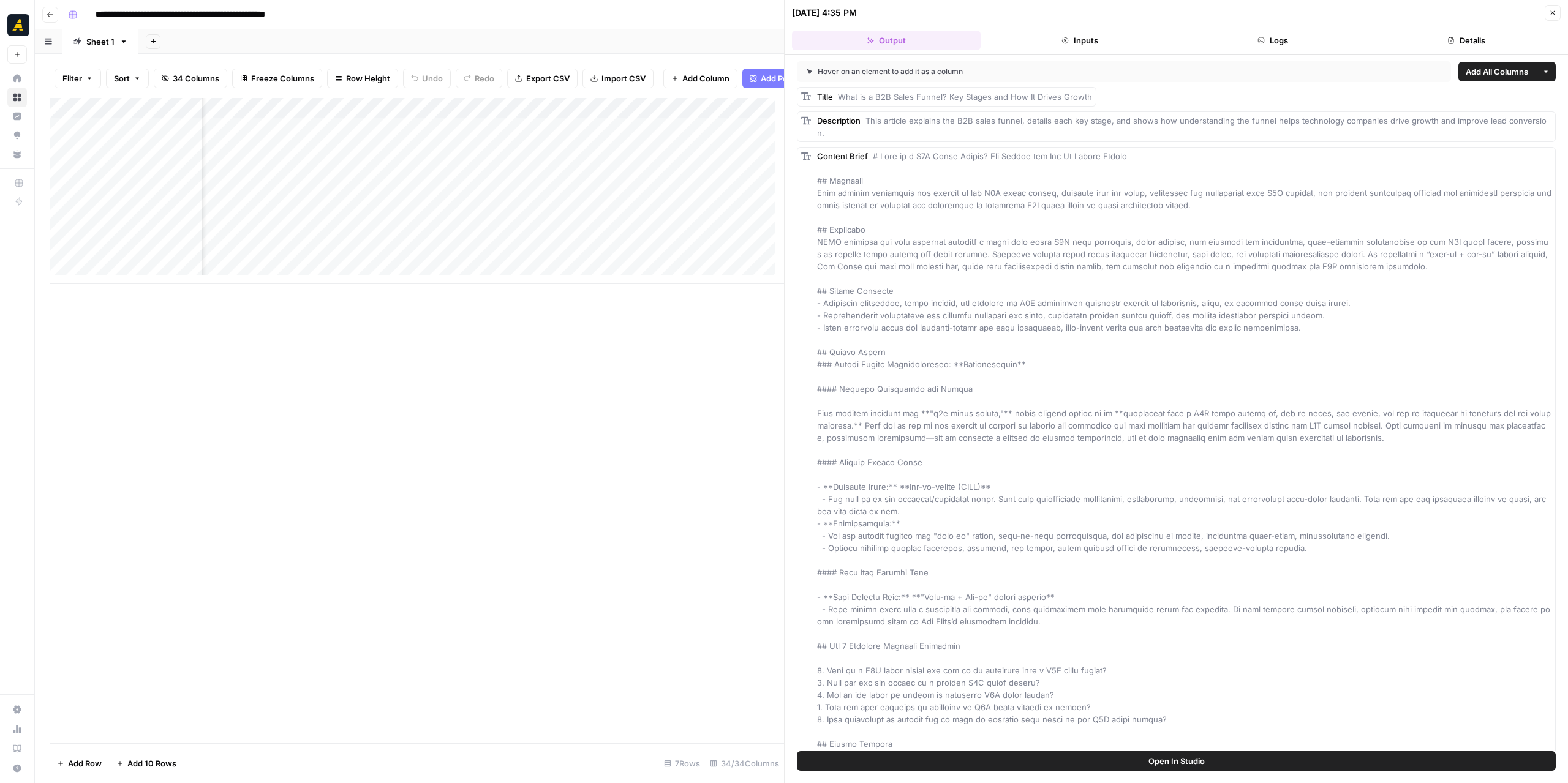
click at [1243, 39] on button "Logs" at bounding box center [1273, 40] width 189 height 20
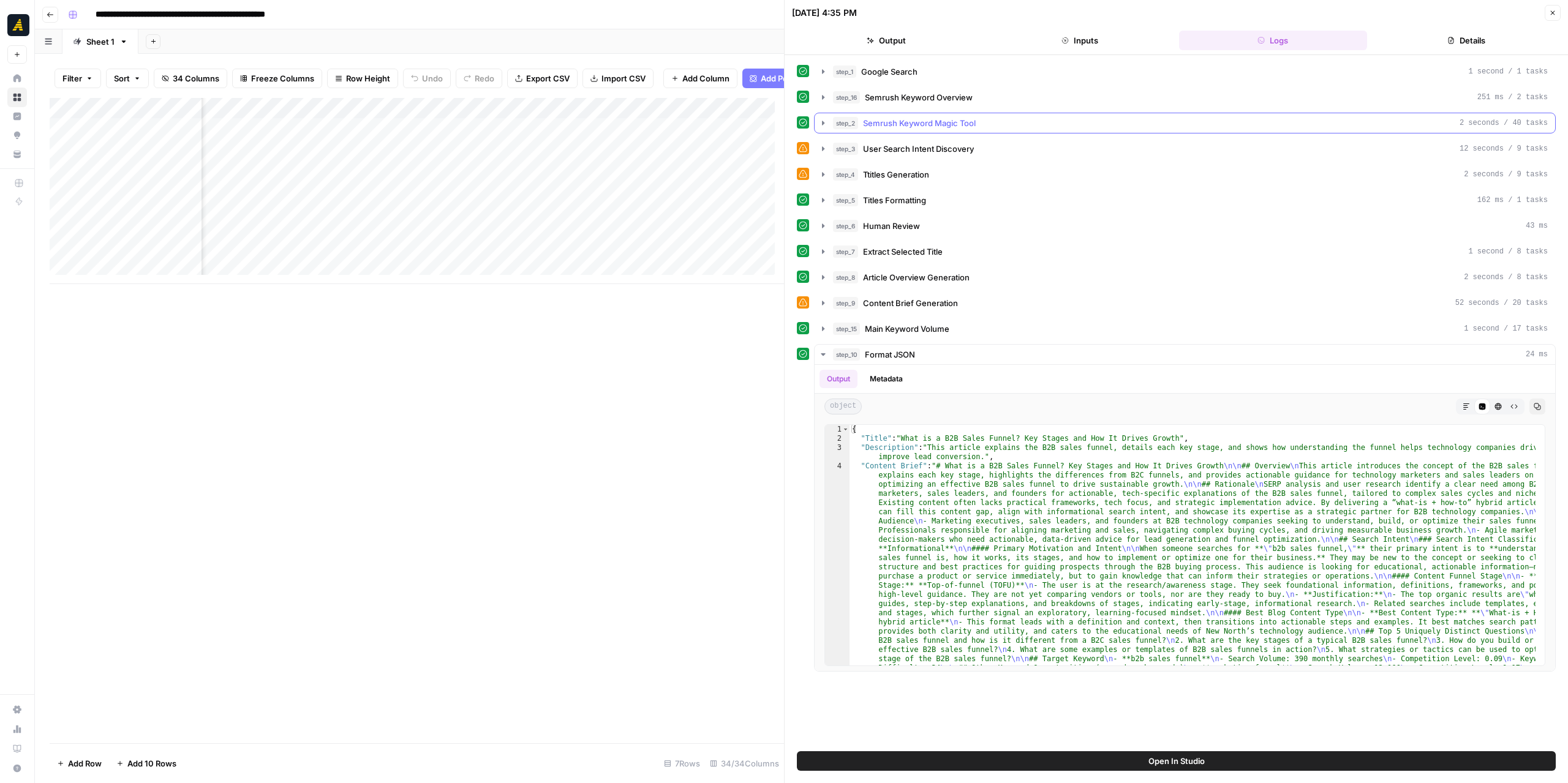
click at [824, 121] on icon "button" at bounding box center [823, 122] width 3 height 4
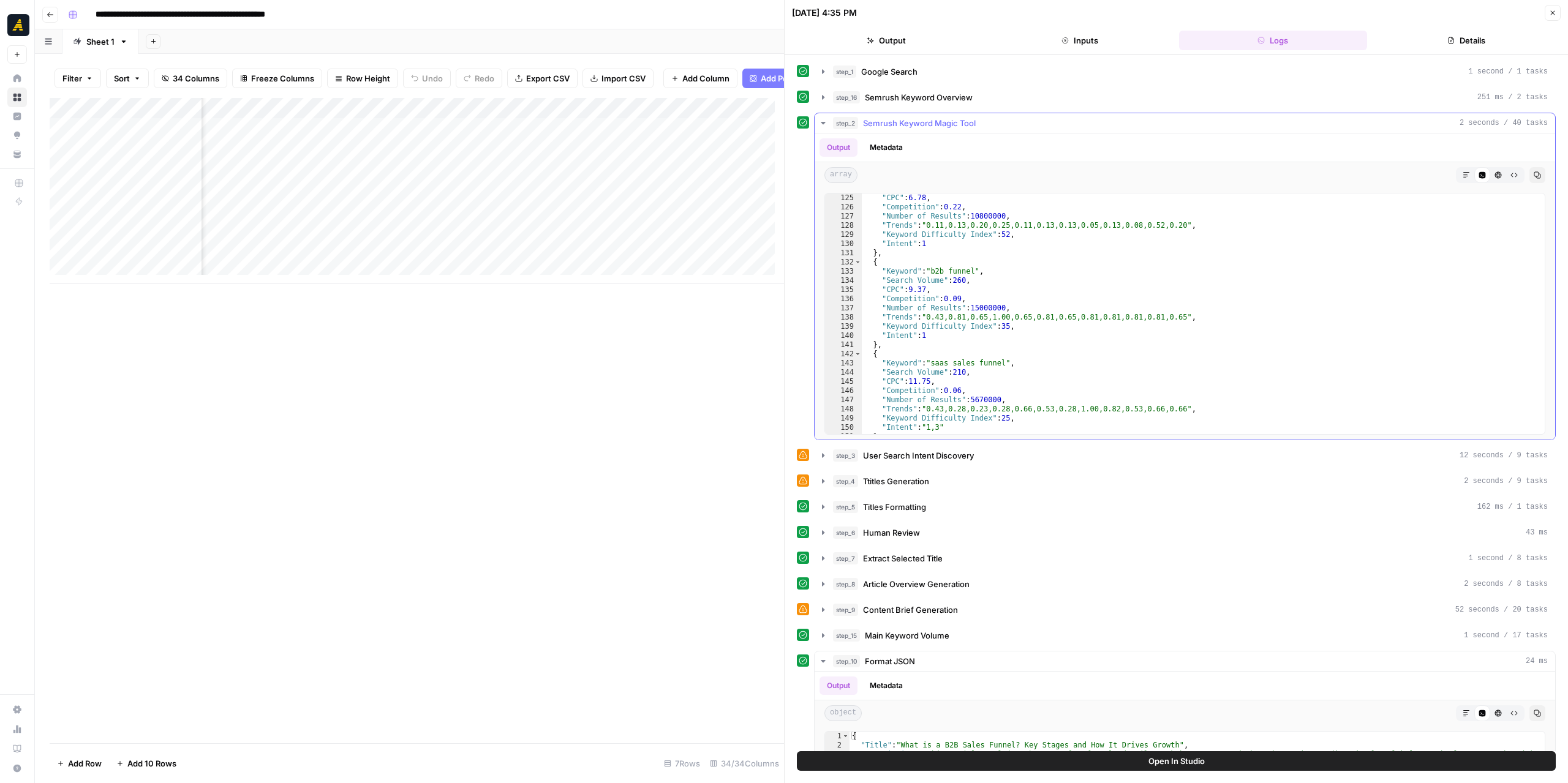
scroll to position [1323, 0]
